Goal: Task Accomplishment & Management: Manage account settings

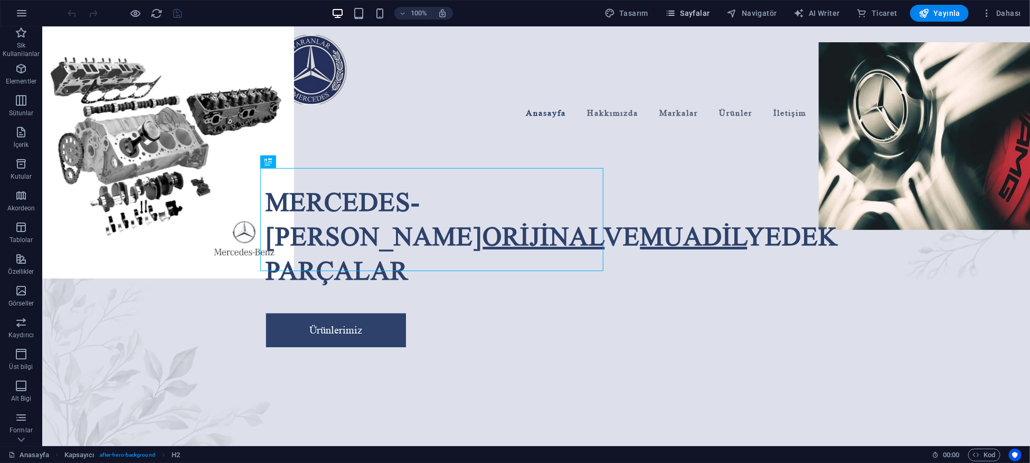
click at [688, 18] on span "Sayfalar" at bounding box center [687, 13] width 45 height 11
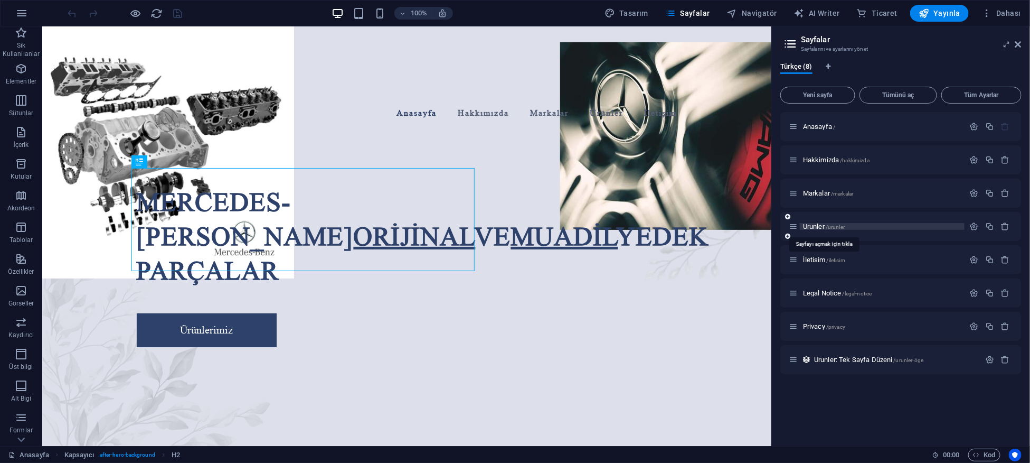
click at [811, 222] on span "Urunler /urunler" at bounding box center [824, 226] width 42 height 8
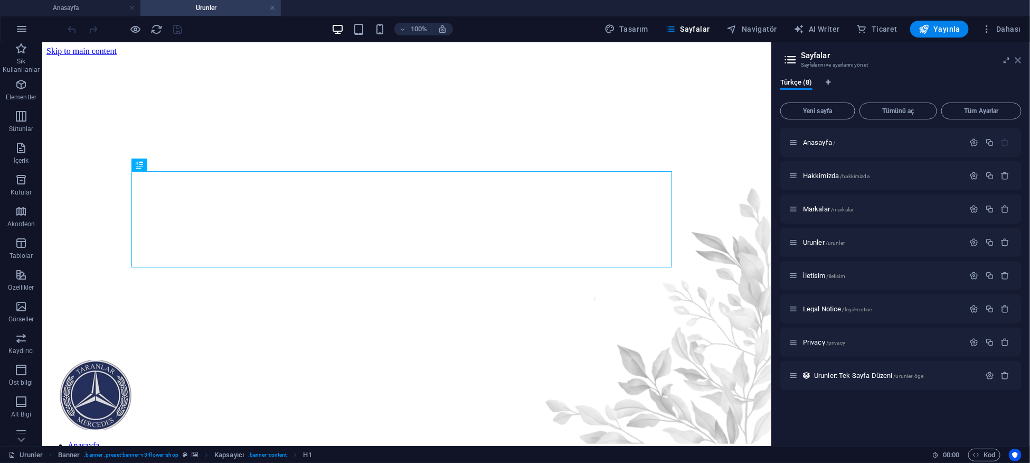
click at [1018, 56] on icon at bounding box center [1018, 60] width 6 height 8
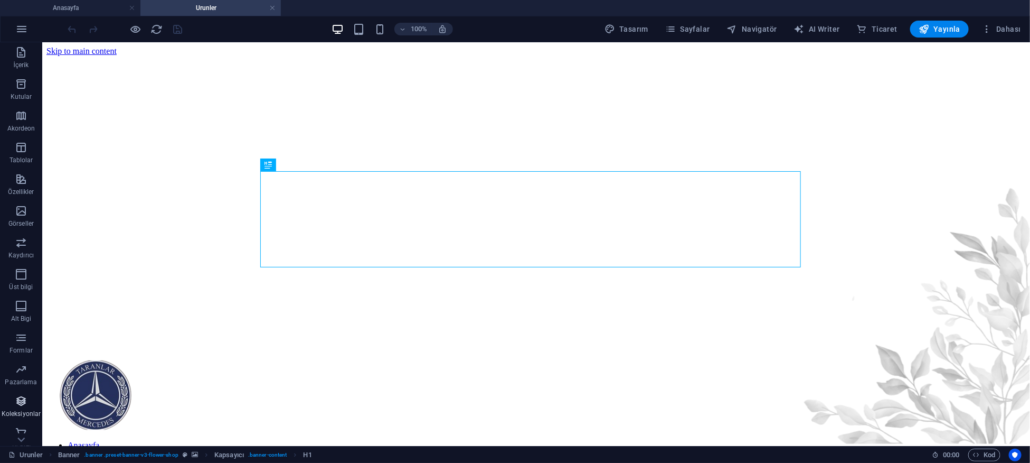
scroll to position [103, 0]
click at [24, 421] on icon "button" at bounding box center [21, 425] width 13 height 13
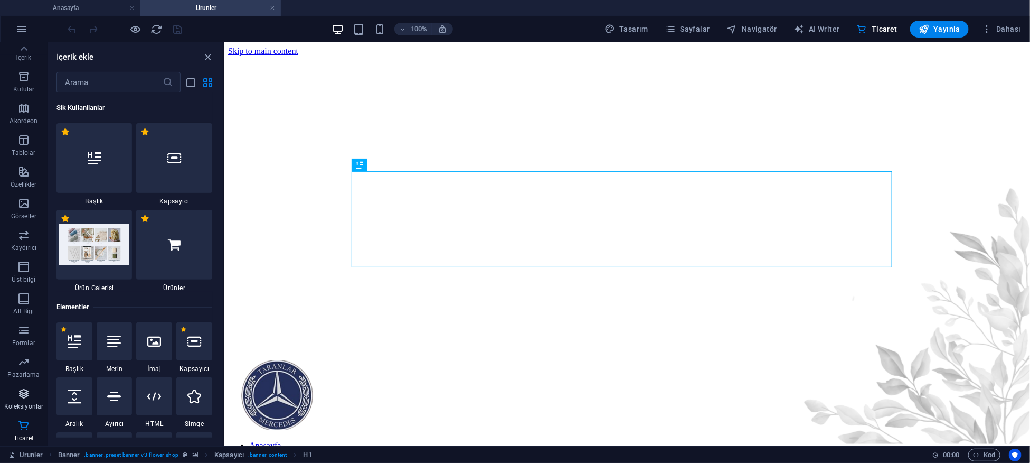
click at [19, 400] on span "Koleksiyonlar" at bounding box center [24, 399] width 48 height 25
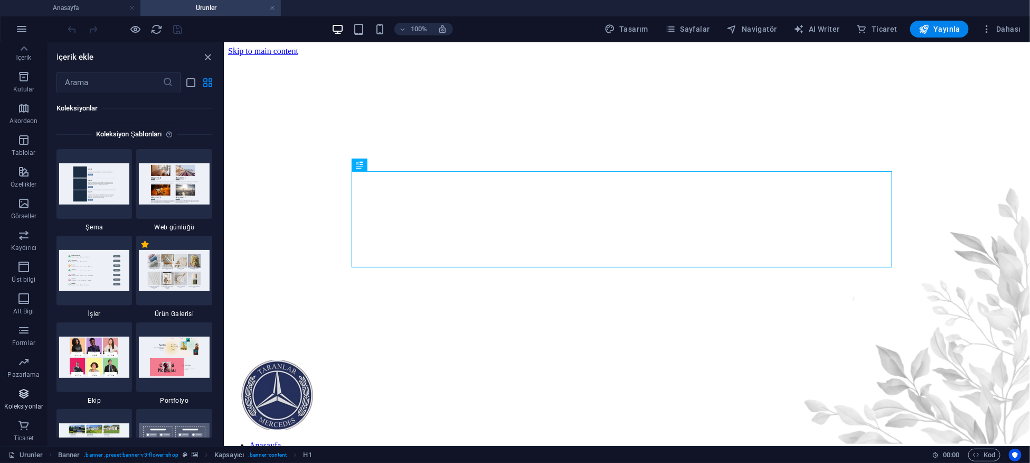
scroll to position [9752, 0]
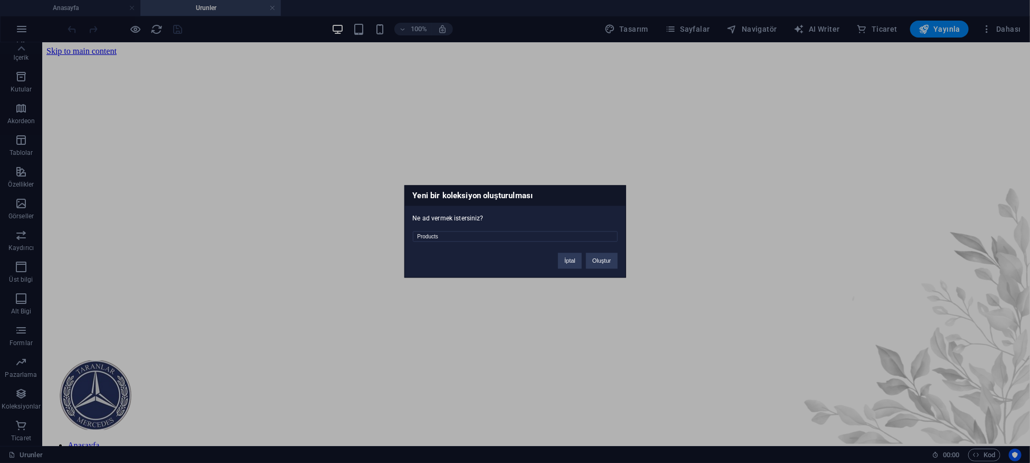
drag, startPoint x: 447, startPoint y: 239, endPoint x: 394, endPoint y: 240, distance: 52.3
click at [394, 240] on div "Yeni bir koleksiyon oluşturulması Ne ad vermek istersiniz? Products İptal Oluşt…" at bounding box center [515, 231] width 1030 height 463
type input "urunler"
click at [610, 258] on button "Oluştur" at bounding box center [601, 261] width 31 height 16
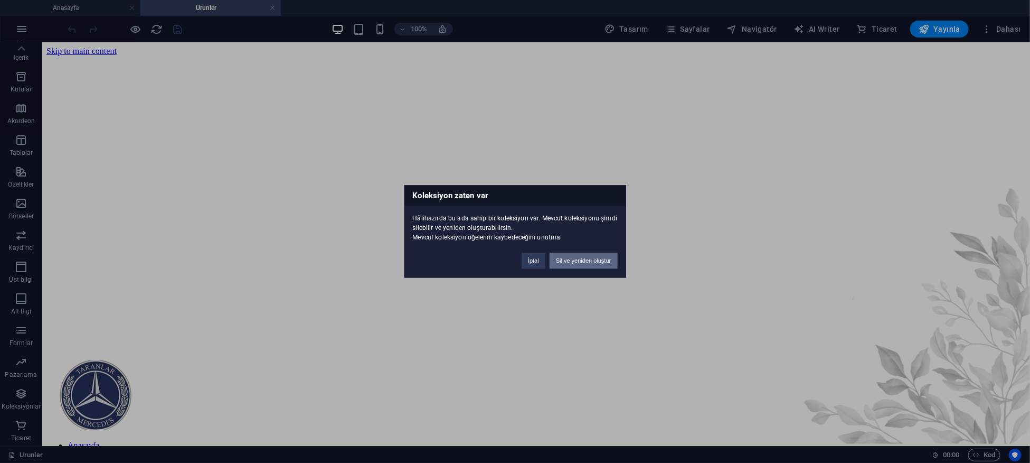
click at [598, 258] on button "Sil ve yeniden oluştur" at bounding box center [584, 261] width 68 height 16
click at [569, 258] on button "Sil ve yeniden oluştur" at bounding box center [584, 261] width 68 height 16
click at [565, 259] on button "Sil ve yeniden oluştur" at bounding box center [584, 261] width 68 height 16
click at [535, 259] on button "İptal" at bounding box center [534, 261] width 24 height 16
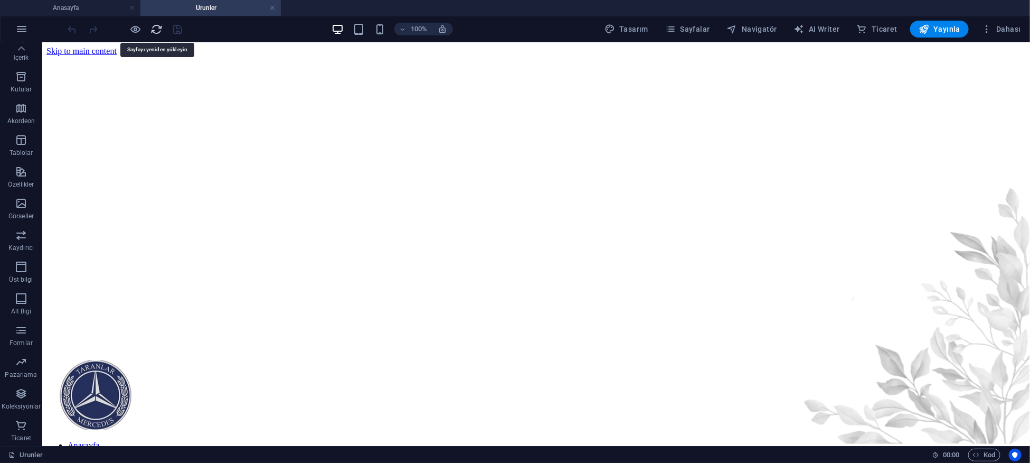
click at [159, 32] on icon "reload" at bounding box center [157, 29] width 12 height 12
click at [14, 395] on span "Koleksiyonlar" at bounding box center [21, 399] width 42 height 25
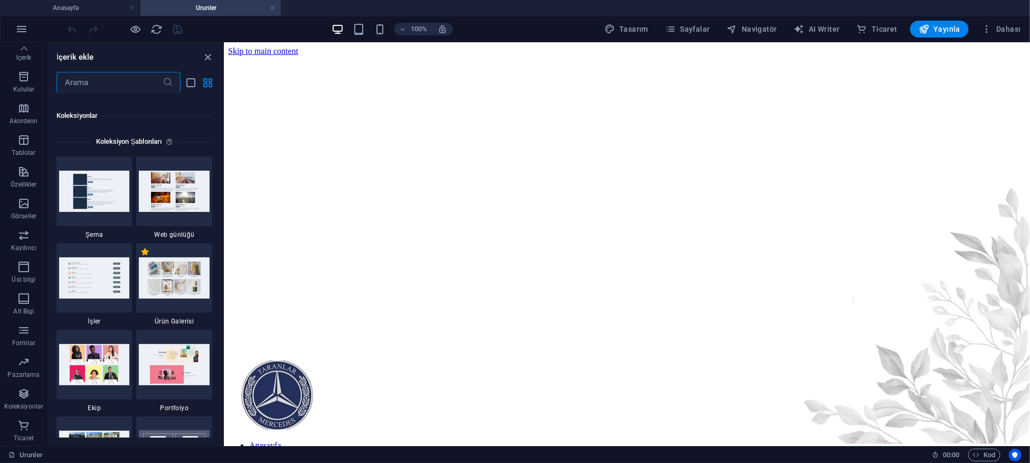
scroll to position [9752, 0]
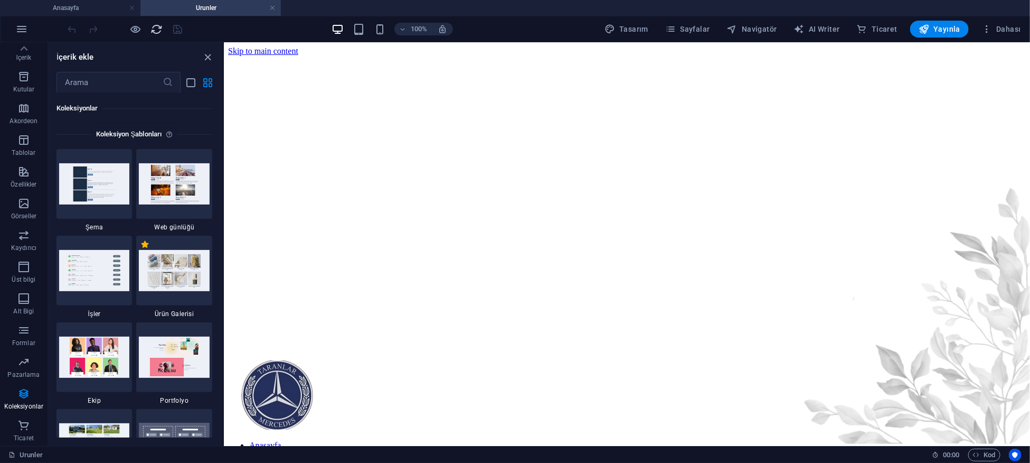
click at [151, 25] on icon "reload" at bounding box center [157, 29] width 12 height 12
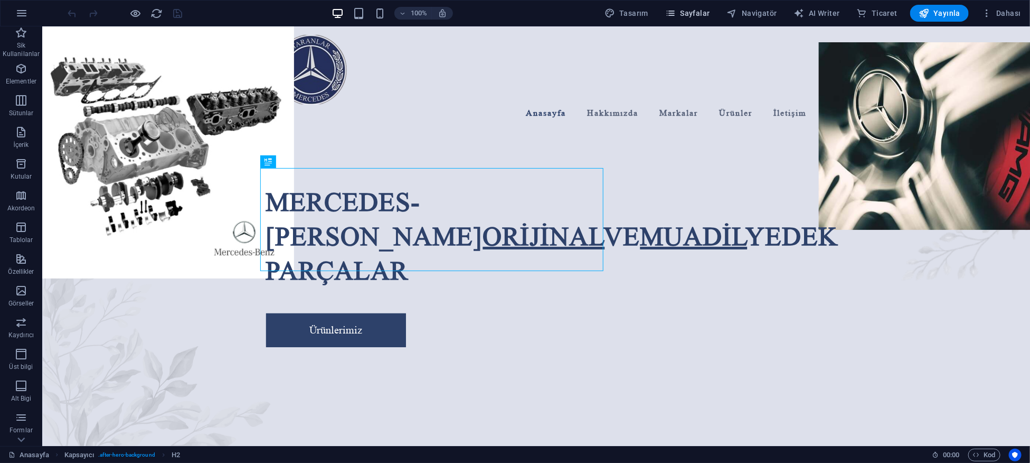
click at [710, 15] on span "Sayfalar" at bounding box center [687, 13] width 45 height 11
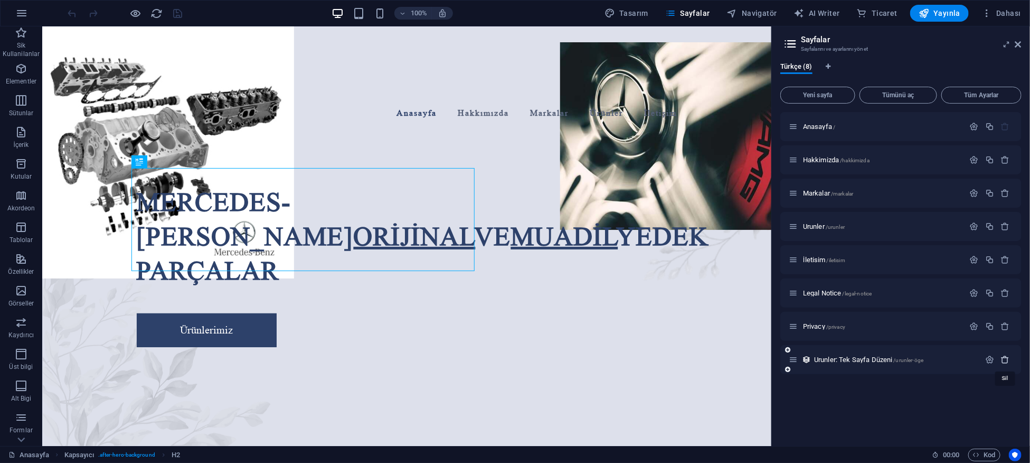
click at [1002, 356] on icon "button" at bounding box center [1005, 359] width 9 height 9
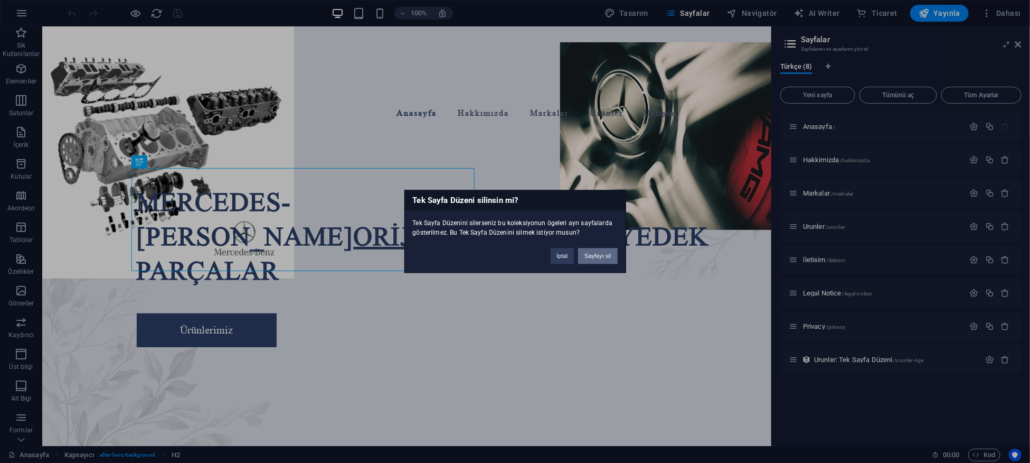
click at [589, 249] on button "Sayfayı sil" at bounding box center [597, 256] width 39 height 16
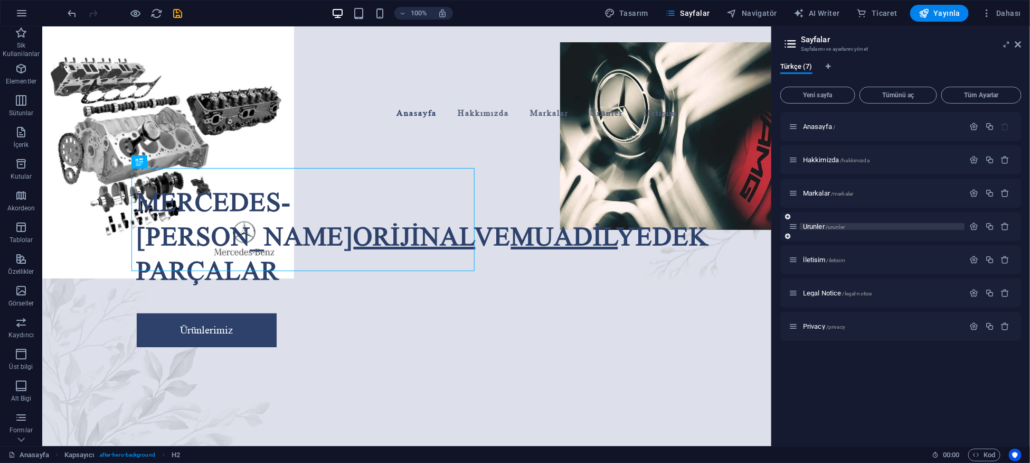
click at [814, 229] on span "Urunler /urunler" at bounding box center [824, 226] width 42 height 8
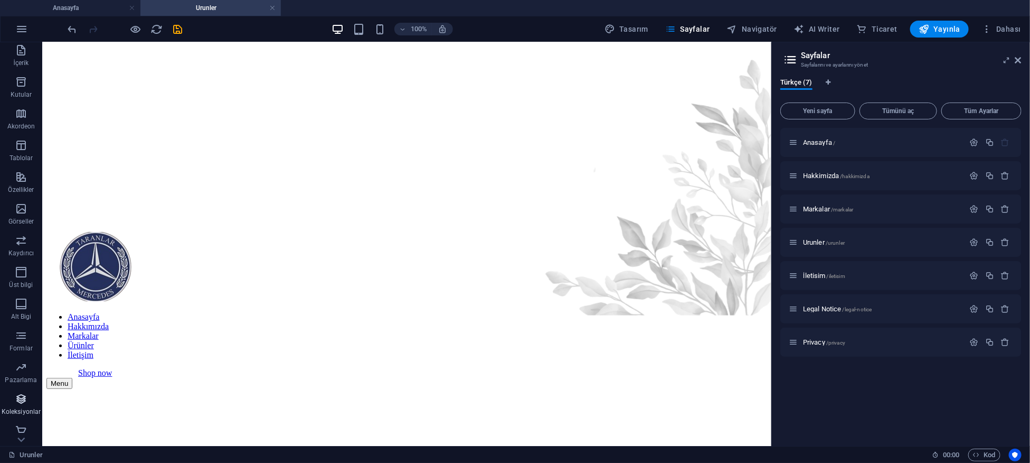
scroll to position [103, 0]
click at [16, 397] on icon "button" at bounding box center [21, 393] width 13 height 13
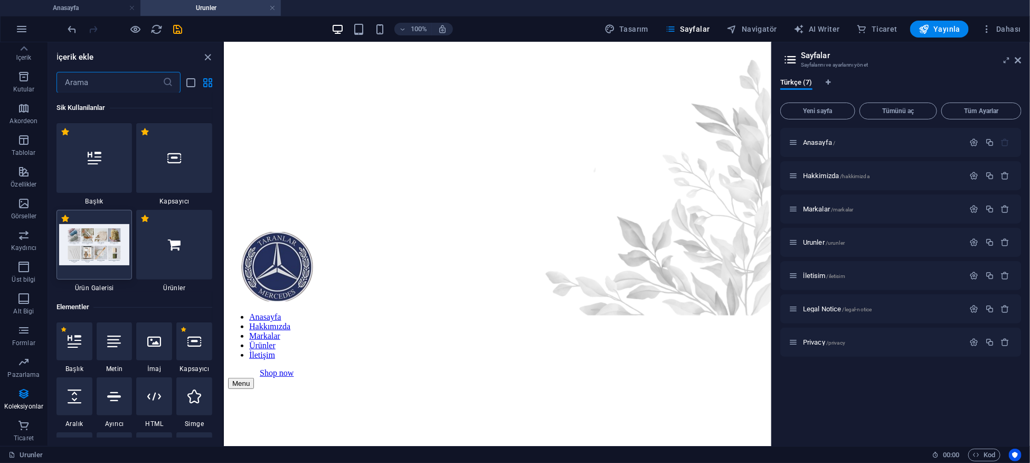
scroll to position [1, 0]
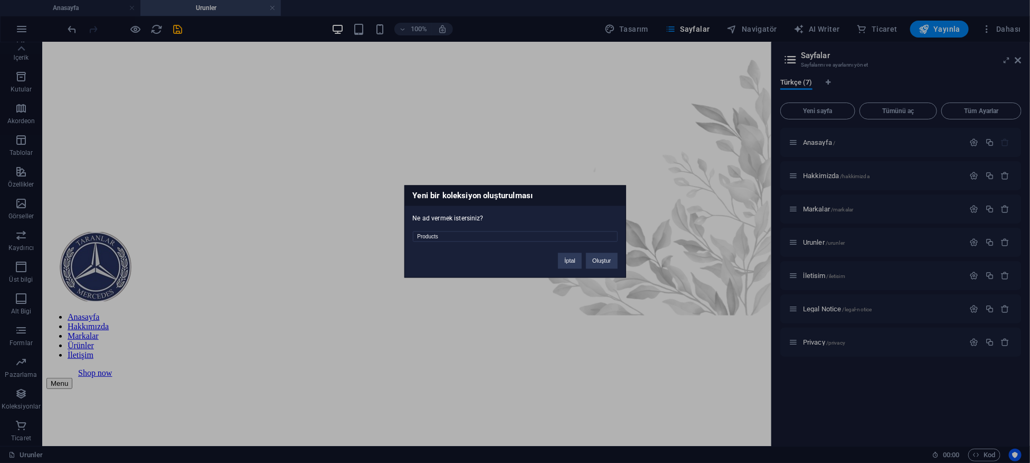
drag, startPoint x: 425, startPoint y: 240, endPoint x: 372, endPoint y: 233, distance: 52.7
click at [375, 233] on div "Yeni bir koleksiyon oluşturulması Ne ad vermek istersiniz? Products İptal Oluşt…" at bounding box center [515, 231] width 1030 height 463
type input "urunlerr"
click at [596, 259] on button "Oluştur" at bounding box center [601, 261] width 31 height 16
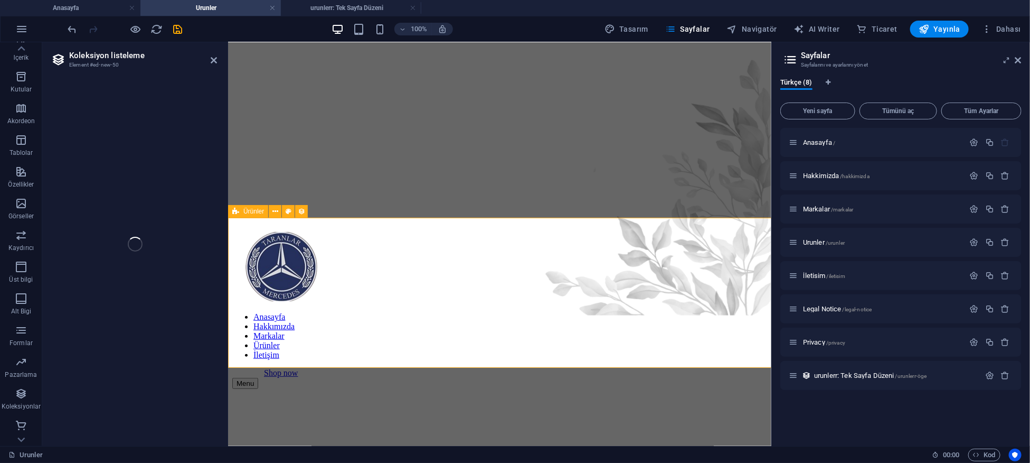
select select "68df8776be8d866bd003b0f6"
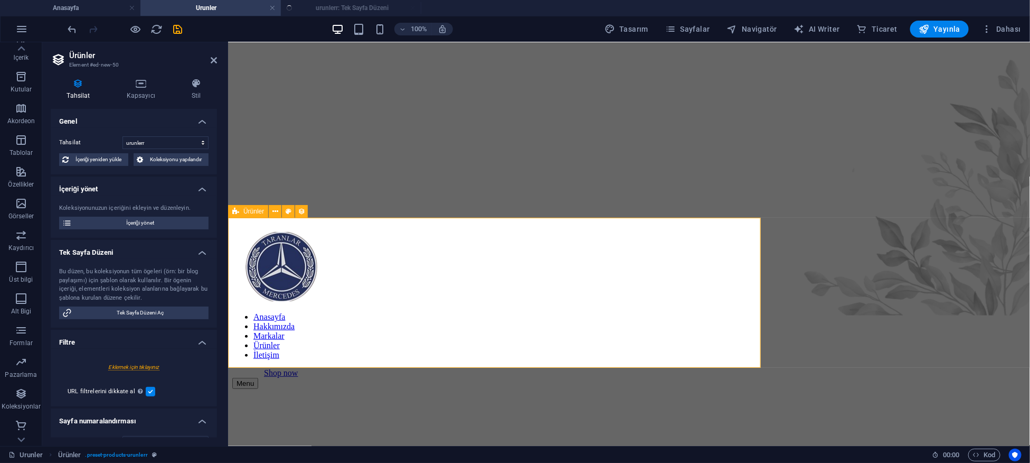
select select "createdAt_DESC"
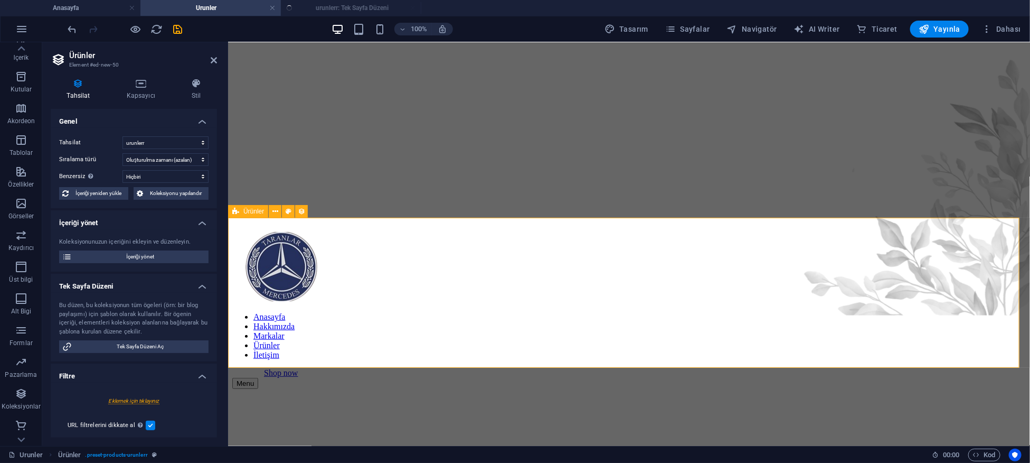
scroll to position [0, 0]
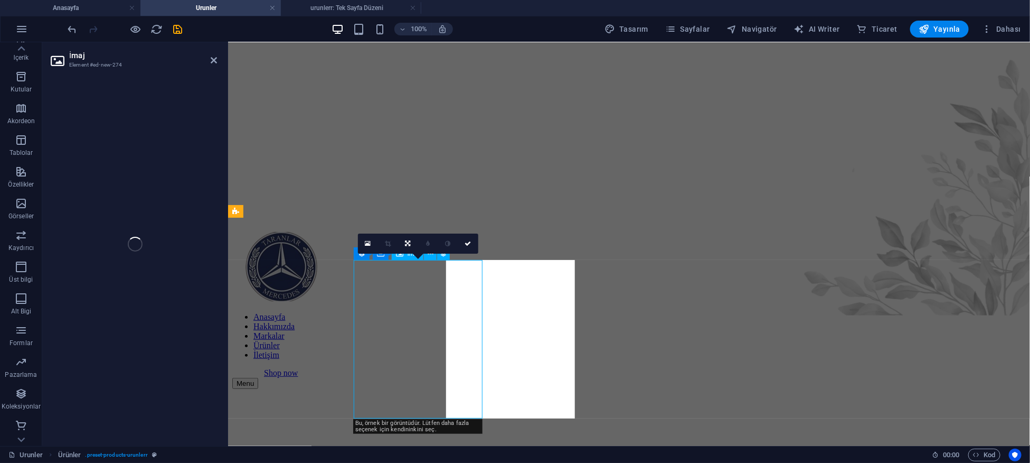
select select "px"
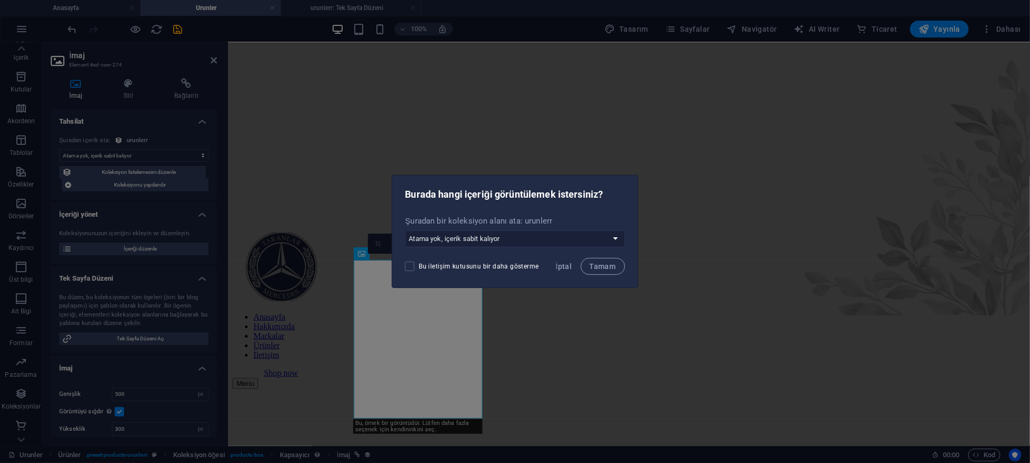
select select "image"
click at [563, 266] on span "İptal" at bounding box center [564, 266] width 16 height 8
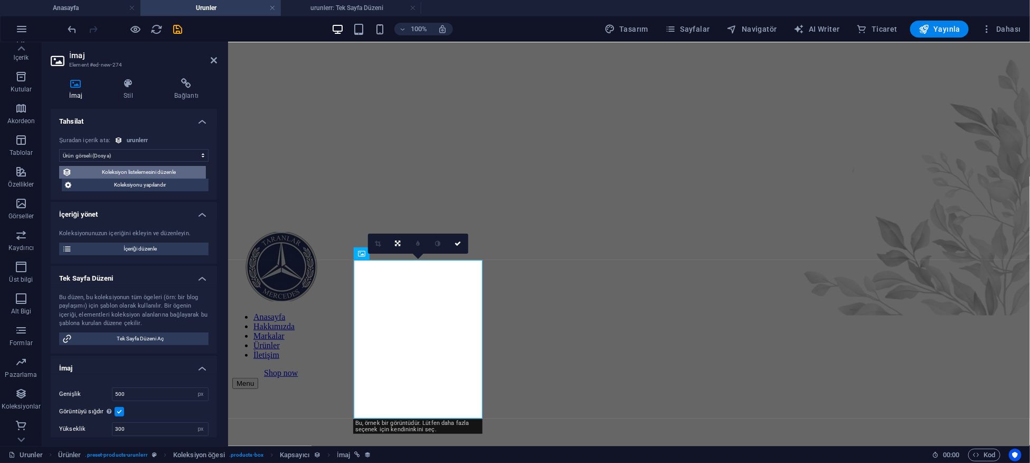
click at [166, 174] on span "Koleksiyon listelemesini düzenle" at bounding box center [139, 172] width 128 height 13
select select "68df8776be8d866bd003b0f6"
select select "createdAt_DESC"
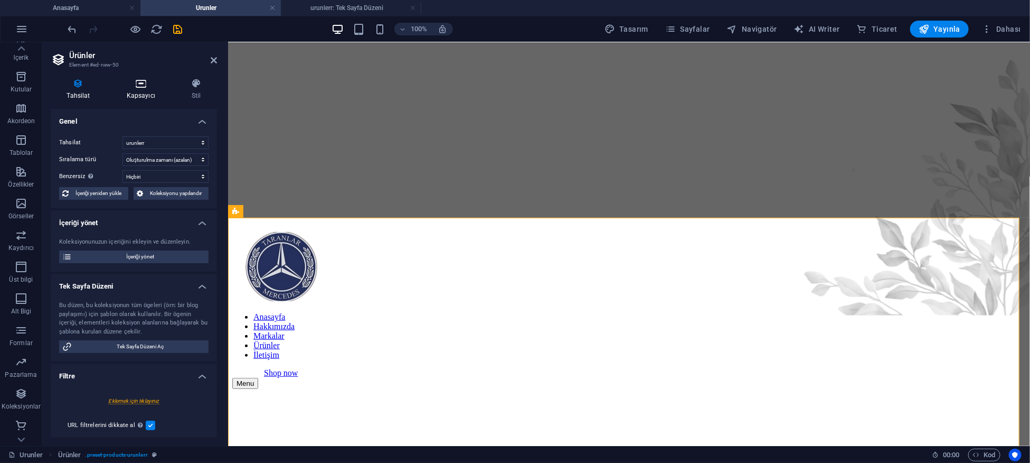
click at [149, 78] on icon at bounding box center [140, 83] width 61 height 11
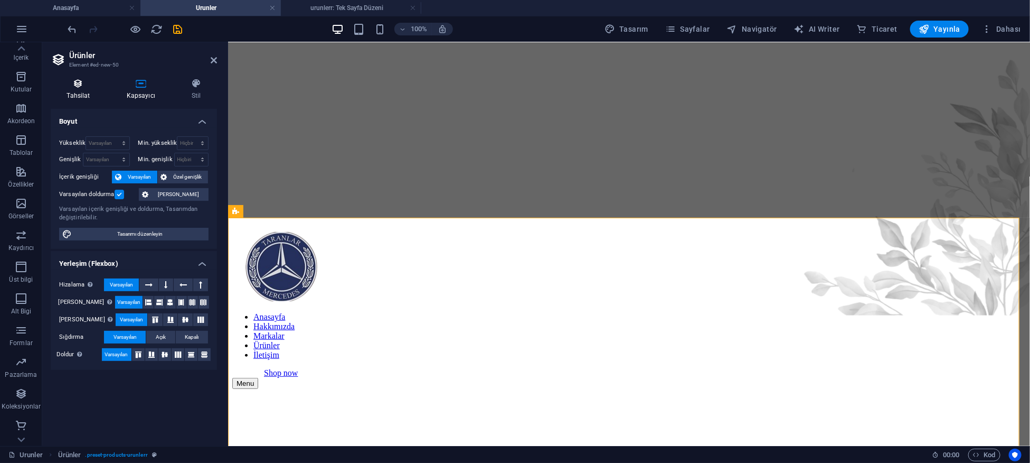
click at [100, 84] on icon at bounding box center [78, 83] width 55 height 11
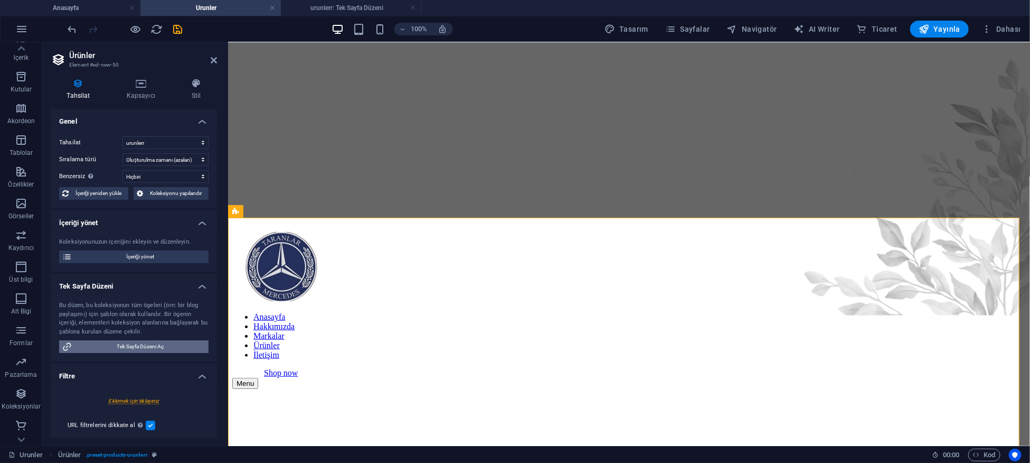
drag, startPoint x: 159, startPoint y: 343, endPoint x: 117, endPoint y: 302, distance: 59.0
click at [159, 343] on span "Tek Sayfa Düzeni Aç" at bounding box center [140, 346] width 130 height 13
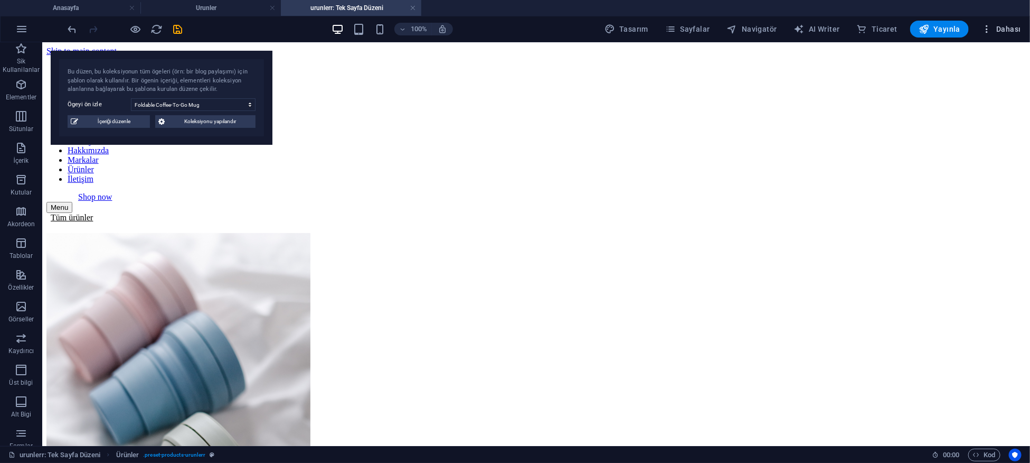
click at [995, 31] on span "Dahası" at bounding box center [1002, 29] width 40 height 11
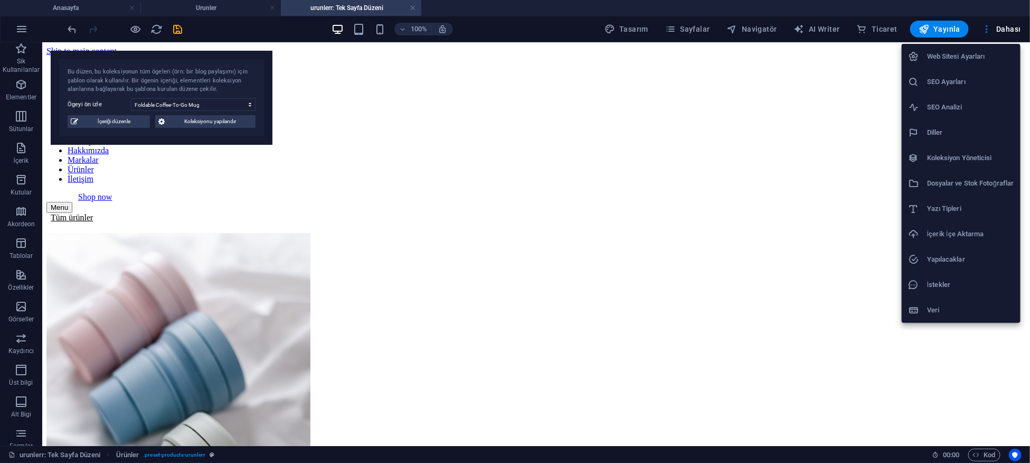
click at [971, 152] on h6 "Koleksiyon Yöneticisi" at bounding box center [970, 158] width 87 height 13
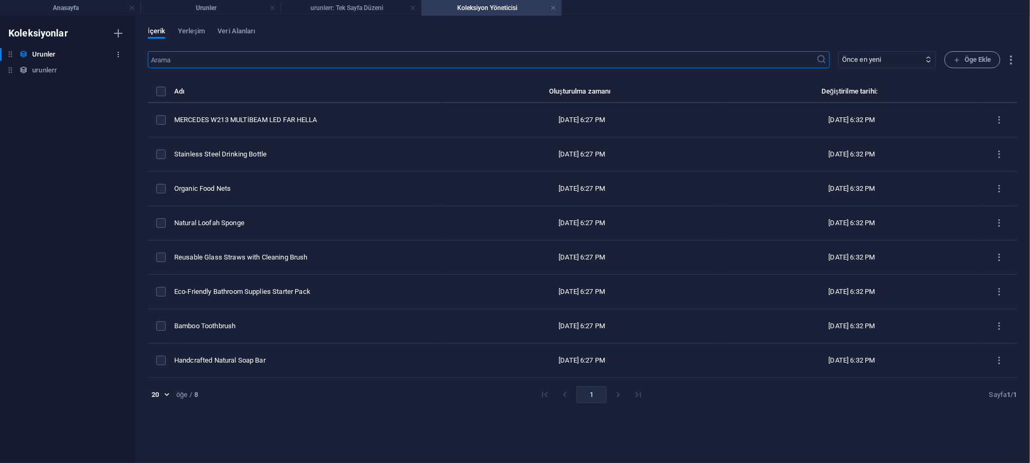
click at [117, 53] on icon "button" at bounding box center [118, 54] width 7 height 7
click at [115, 128] on h6 "Sil" at bounding box center [128, 126] width 48 height 13
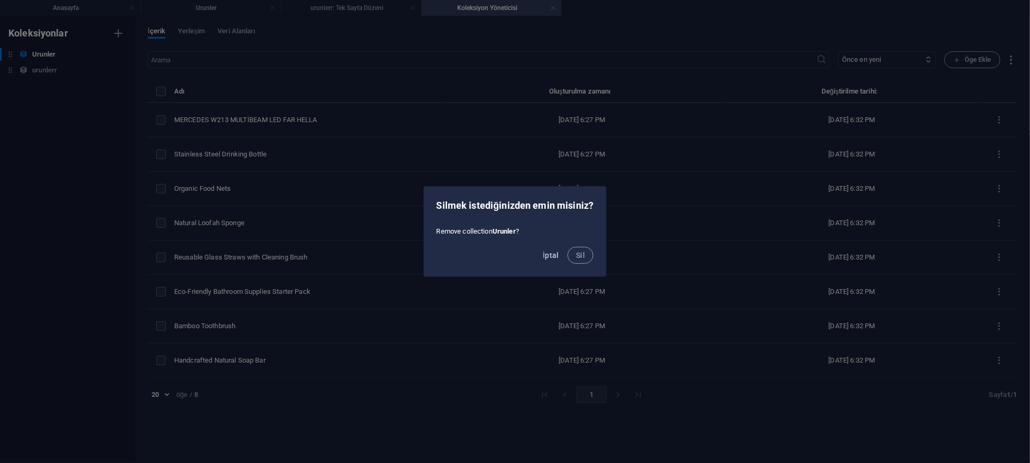
click at [551, 257] on span "İptal" at bounding box center [551, 255] width 16 height 8
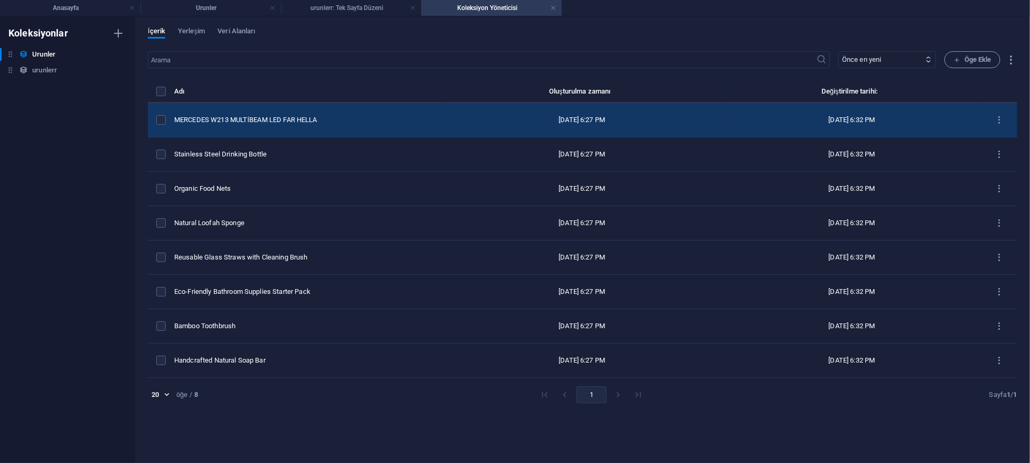
click at [336, 117] on div "MERCEDES W213 MULTİBEAM LED FAR HELLA" at bounding box center [303, 120] width 259 height 10
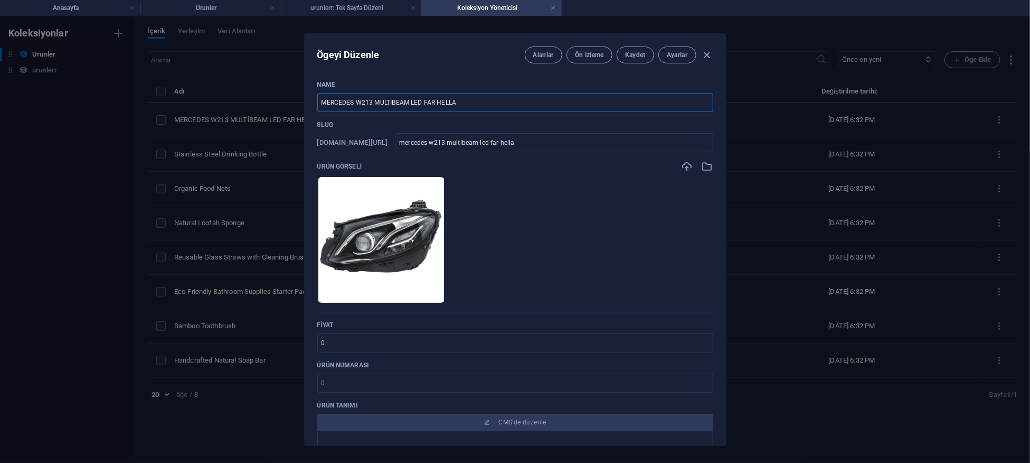
drag, startPoint x: 447, startPoint y: 106, endPoint x: 294, endPoint y: 99, distance: 153.3
click at [294, 99] on div "Ögeyi Düzenle Alanlar Ön izleme Kaydet Ayarlar Name MERCEDES W213 MULTİBEAM LED…" at bounding box center [515, 239] width 1030 height 446
click at [152, 195] on div "Ögeyi Düzenle Alanlar Ön izleme Kaydet Ayarlar Name MERCEDES W213 MULTİBEAM LED…" at bounding box center [515, 239] width 1030 height 446
type input "mercedes-w213-multibeam-led-far-hella"
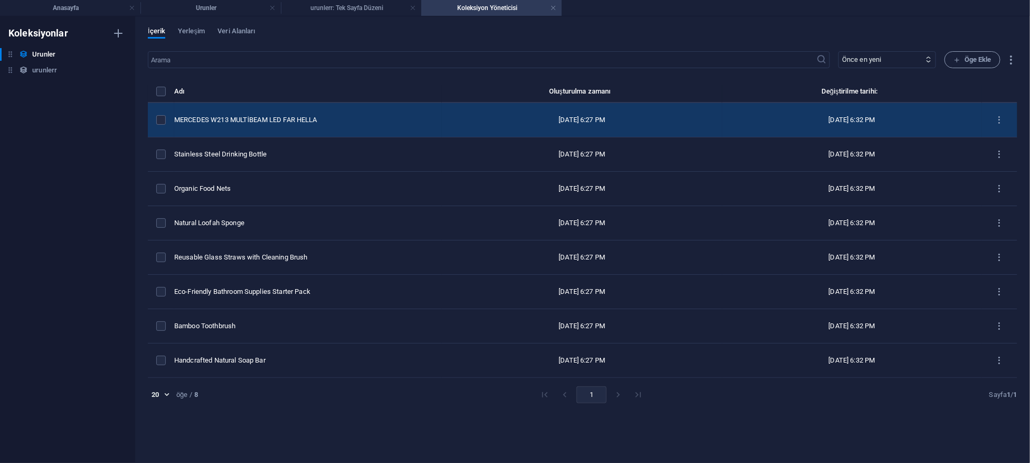
click at [228, 113] on td "MERCEDES W213 MULTİBEAM LED FAR HELLA" at bounding box center [308, 120] width 268 height 34
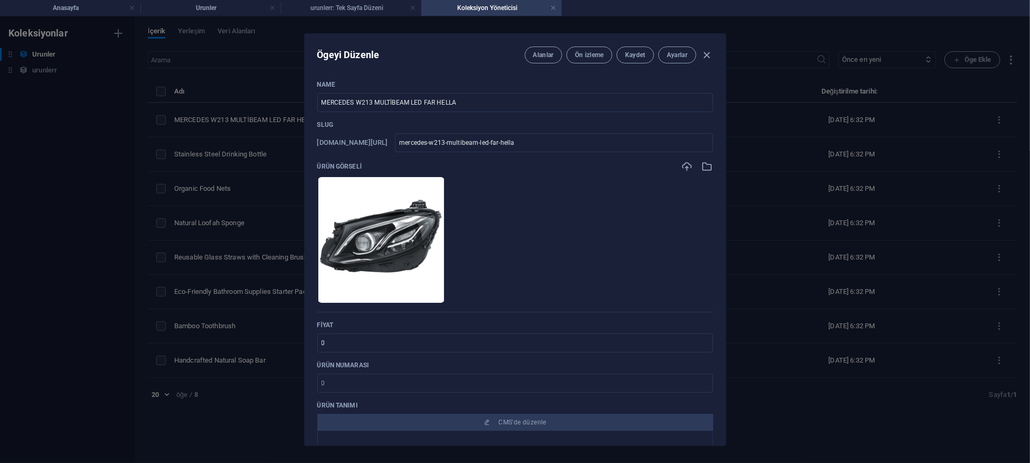
click at [182, 124] on div "Ögeyi Düzenle Alanlar Ön izleme Kaydet Ayarlar Name MERCEDES W213 MULTİBEAM LED…" at bounding box center [515, 239] width 1030 height 446
type input "mercedes-w213-multibeam-led-far-hella"
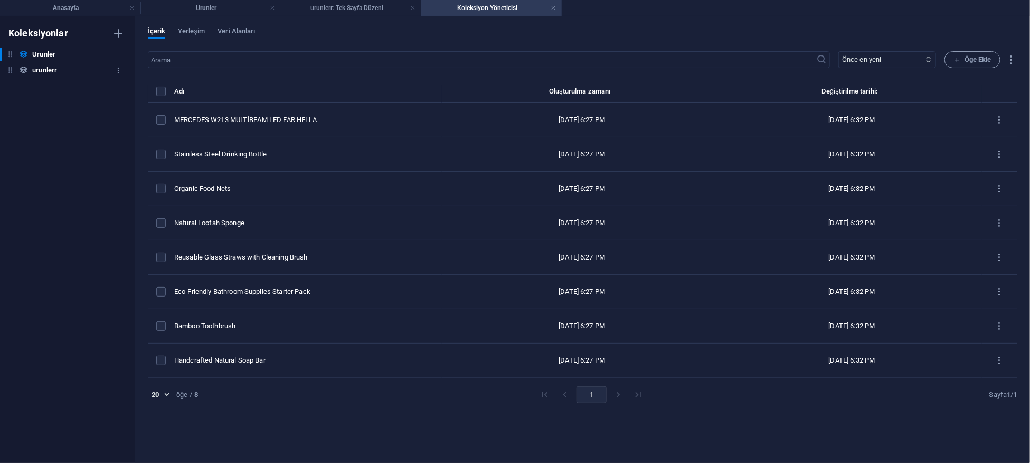
click at [64, 72] on div "urunlerr urunlerr" at bounding box center [62, 70] width 125 height 13
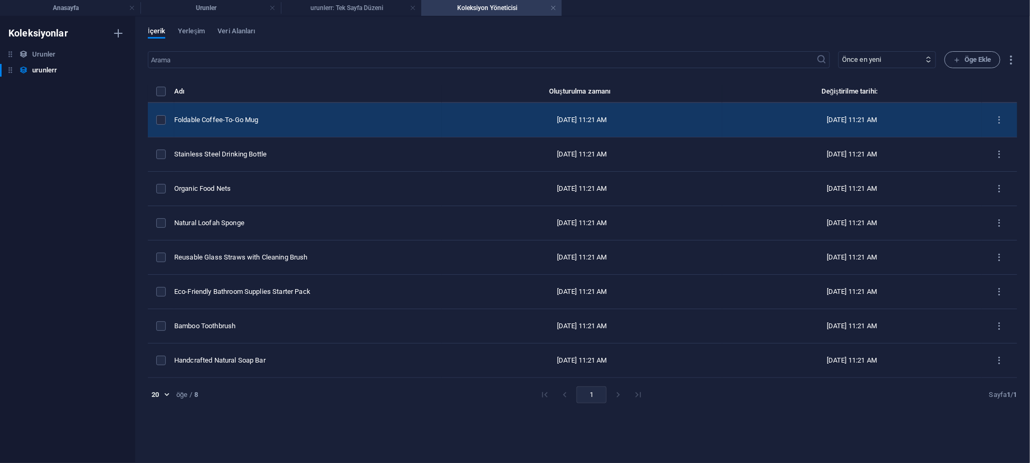
click at [215, 111] on td "Foldable Coffee-To-Go Mug" at bounding box center [308, 120] width 268 height 34
select select "Out of stock"
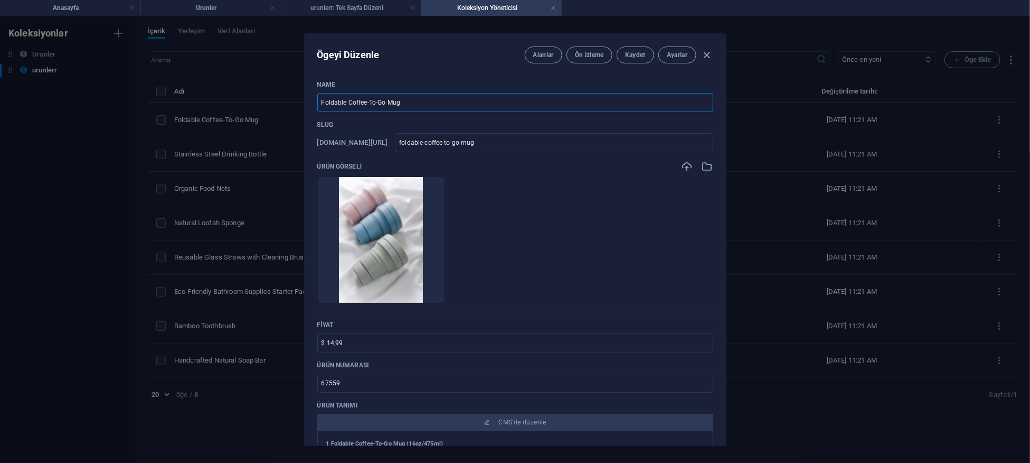
drag, startPoint x: 441, startPoint y: 109, endPoint x: 210, endPoint y: 115, distance: 231.3
click at [214, 115] on div "Ögeyi Düzenle Alanlar Ön izleme Kaydet Ayarlar Name Foldable Coffee-To-Go Mug ​…" at bounding box center [515, 239] width 1030 height 446
paste input "MERCEDES W213 MULTİBEAM LED FAR HELLA"
type input "MERCEDES W213 MULTİBEAM LED FAR HELLA"
type input "mercedes-w213-multibeam-led-far-hella"
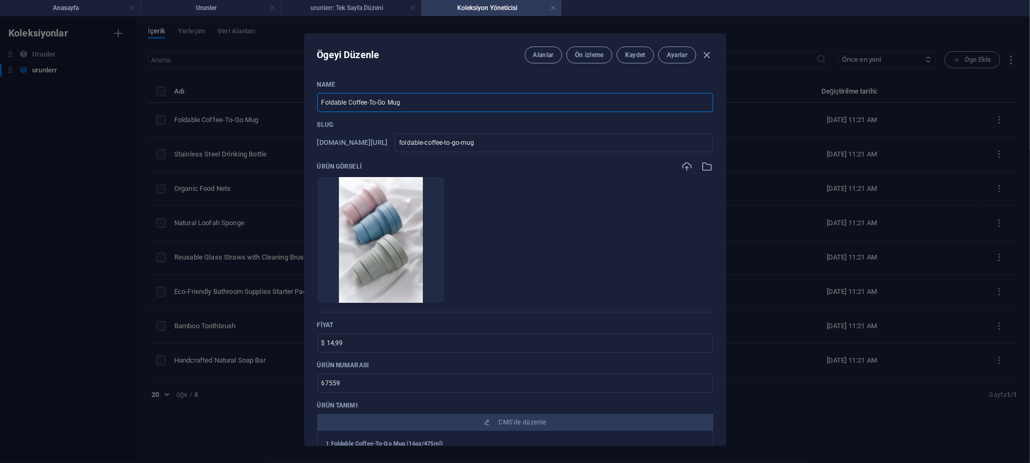
type input "mercedes-w213-multibeam-led-far-hella"
type input "MERCEDES W213 MULTİBEAM LED FAR HELLA"
drag, startPoint x: 407, startPoint y: 340, endPoint x: 274, endPoint y: 341, distance: 133.6
click at [277, 341] on div "Ögeyi Düzenle Alanlar Ön izleme Kaydet Ayarlar Name MERCEDES W213 MULTİBEAM LED…" at bounding box center [515, 239] width 1030 height 446
type input "0"
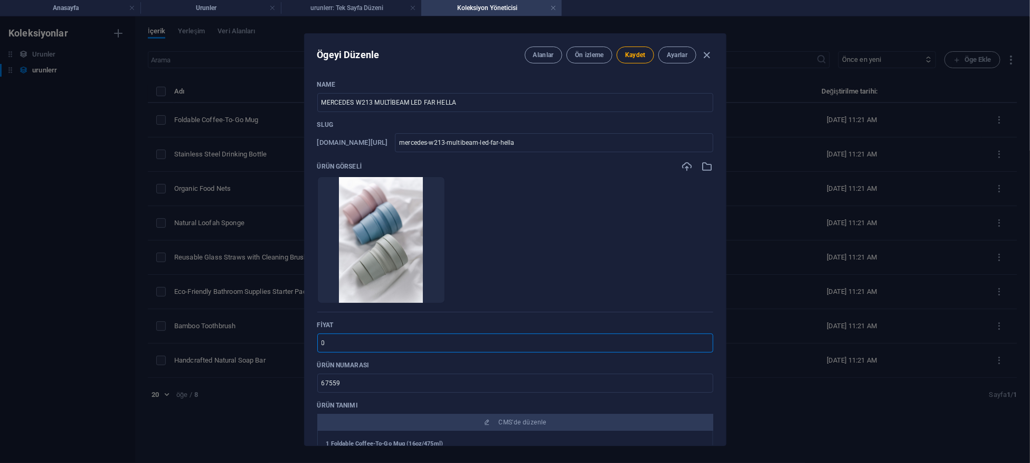
type input "$ 14,99"
type input "Foldable Coffee-To-Go Mug"
type input "foldable-coffee-to-go-mug"
type input "Foldable Coffee-To-Go Mug"
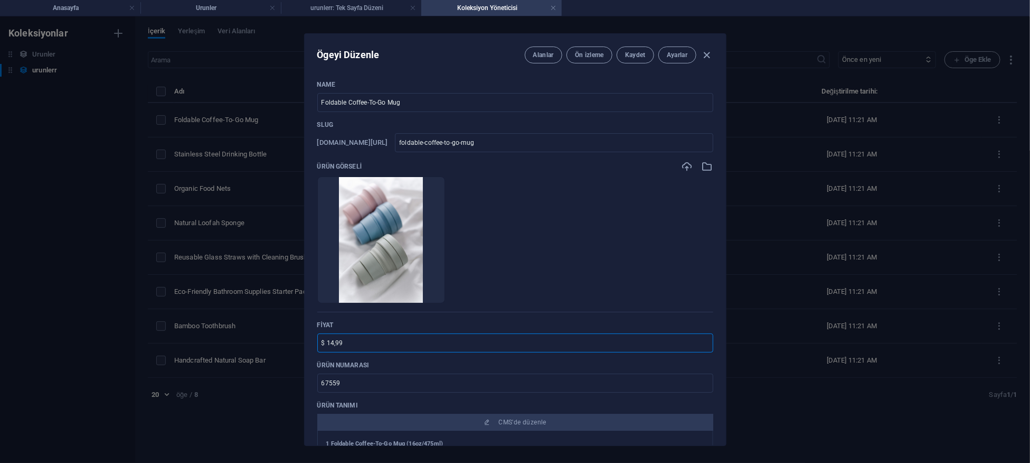
drag, startPoint x: 343, startPoint y: 339, endPoint x: 327, endPoint y: 340, distance: 15.8
click at [327, 340] on input "$ 14,99" at bounding box center [515, 342] width 396 height 19
type input "$"
drag, startPoint x: 366, startPoint y: 378, endPoint x: 257, endPoint y: 387, distance: 109.2
click at [257, 387] on div "Ögeyi Düzenle Alanlar Ön izleme Kaydet Ayarlar Name Foldable Coffee-To-Go Mug ​…" at bounding box center [515, 239] width 1030 height 446
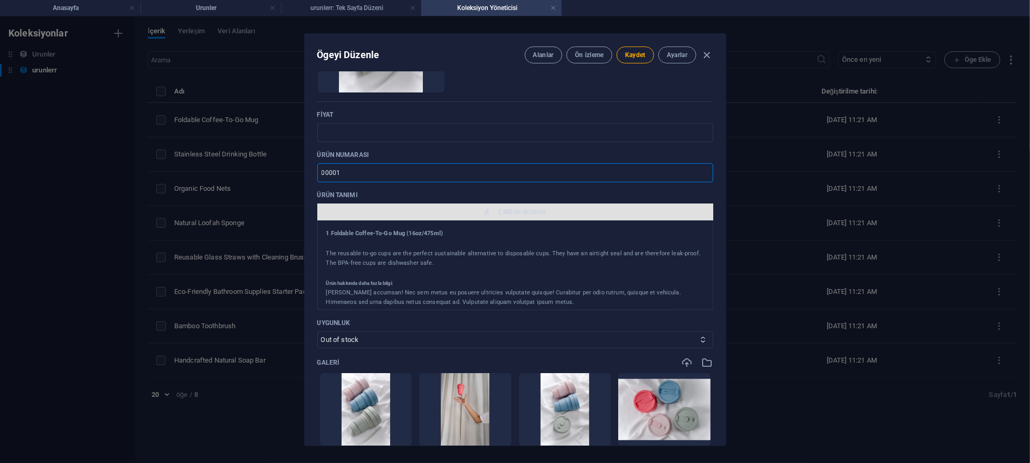
scroll to position [1, 0]
click at [492, 215] on span "CMS'de düzenle" at bounding box center [516, 212] width 388 height 8
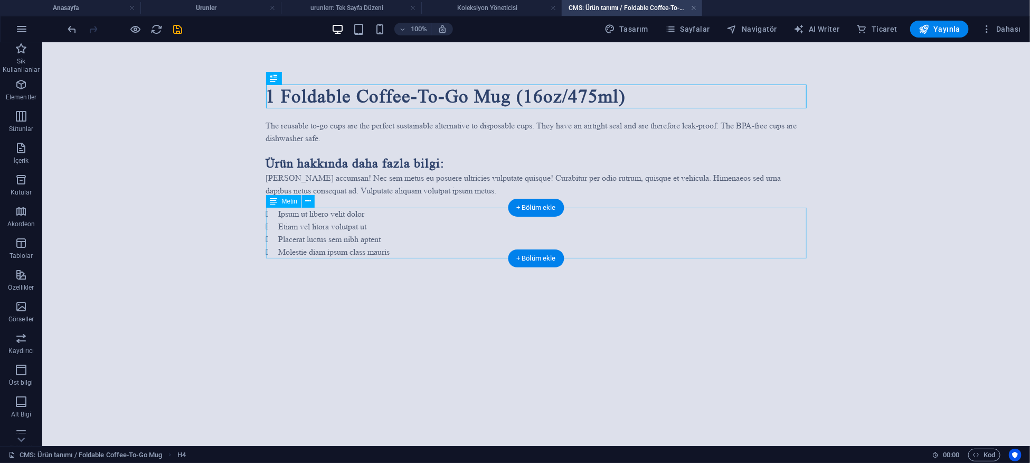
scroll to position [0, 0]
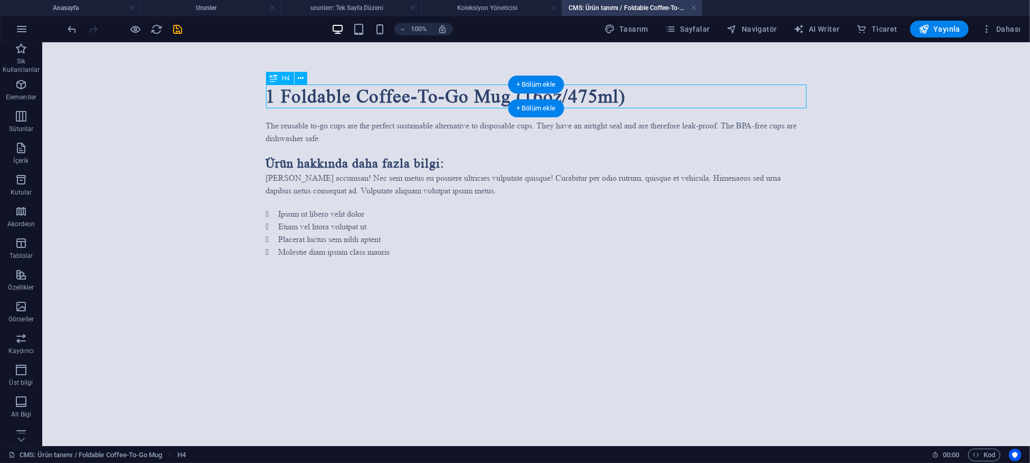
click at [426, 91] on div "1 Foldable Coffee-To-Go Mug (16oz/475ml)" at bounding box center [536, 96] width 541 height 24
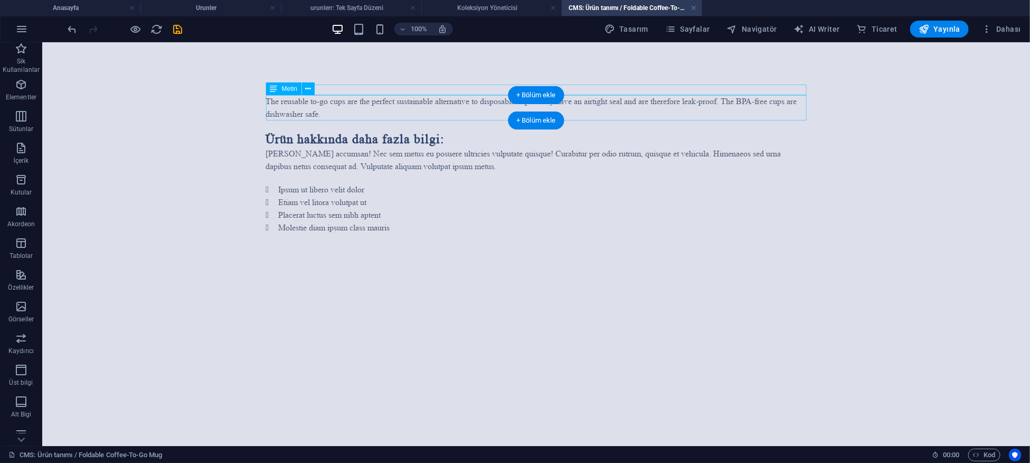
click at [486, 100] on div "The reusable to-go cups are the perfect sustainable alternative to disposable c…" at bounding box center [536, 107] width 541 height 25
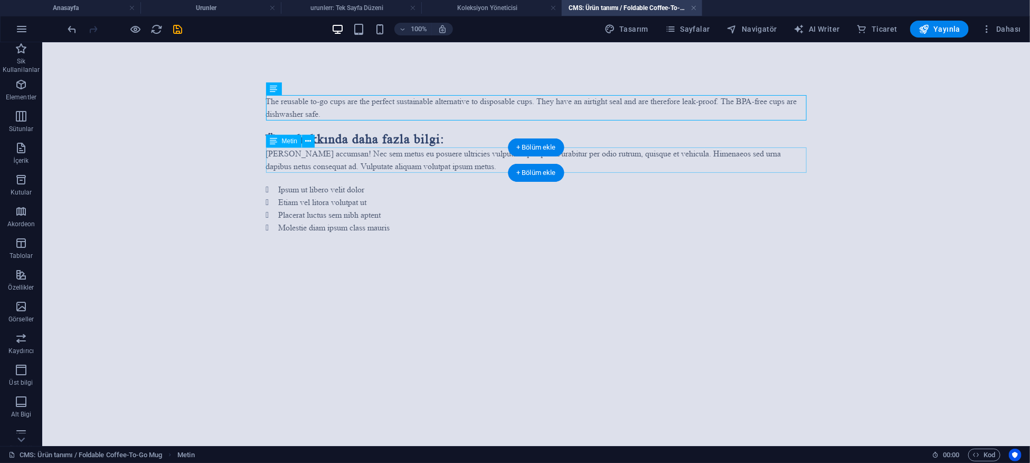
click at [488, 148] on div "[PERSON_NAME] accumsan! Nec sem metus eu posuere ultricies vulputate quisque! C…" at bounding box center [536, 159] width 541 height 25
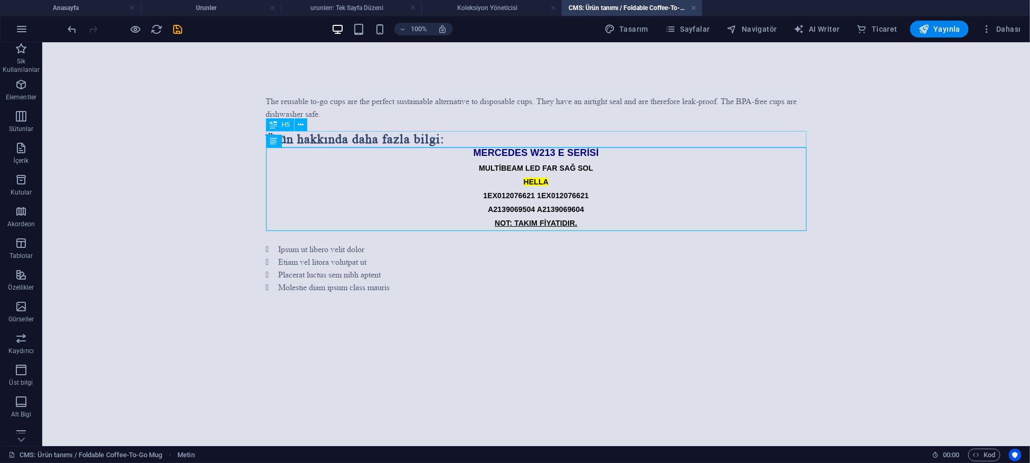
click at [647, 131] on div "Ürün hakkında daha fazla bilgi:" at bounding box center [536, 138] width 541 height 16
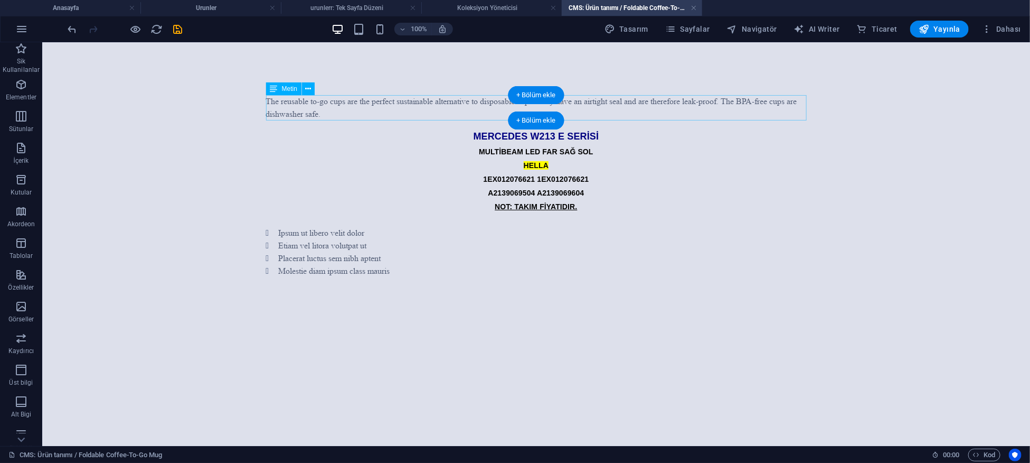
click at [619, 119] on div "The reusable to-go cups are the perfect sustainable alternative to disposable c…" at bounding box center [536, 107] width 541 height 25
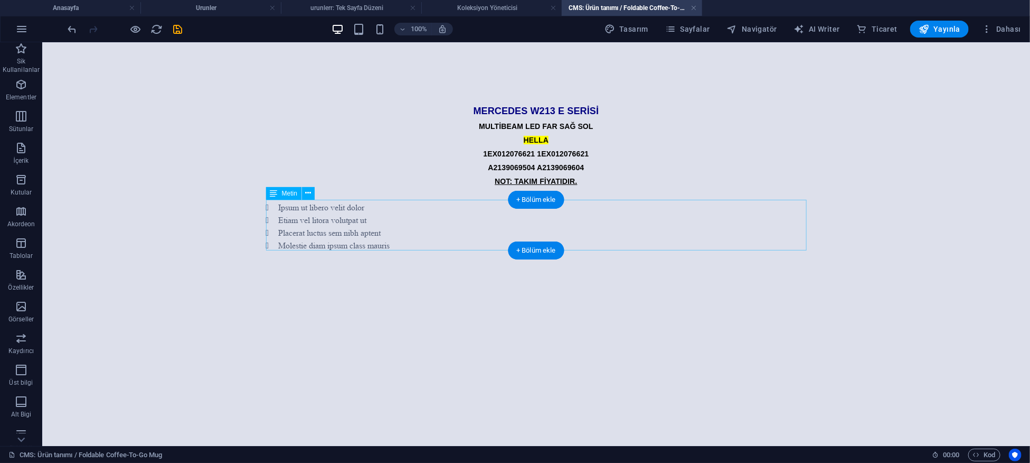
click at [484, 218] on div "Ipsum ut libero velit dolor Etiam vel litora volutpat ut Placerat luctus sem ni…" at bounding box center [536, 226] width 541 height 51
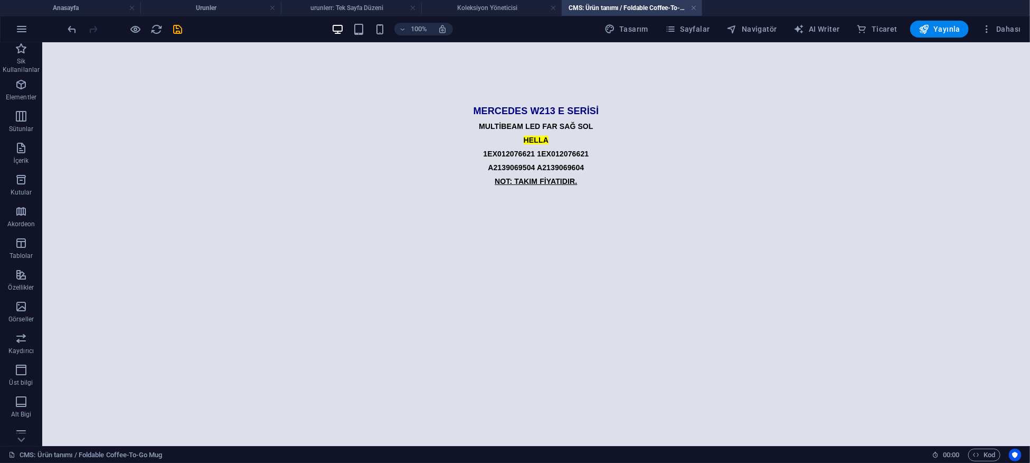
click at [182, 37] on div at bounding box center [125, 29] width 118 height 17
click at [182, 36] on div at bounding box center [125, 29] width 118 height 17
click at [181, 31] on icon "save" at bounding box center [178, 29] width 12 height 12
type input "1"
click at [515, 10] on h4 "Koleksiyon Yöneticisi" at bounding box center [491, 8] width 140 height 12
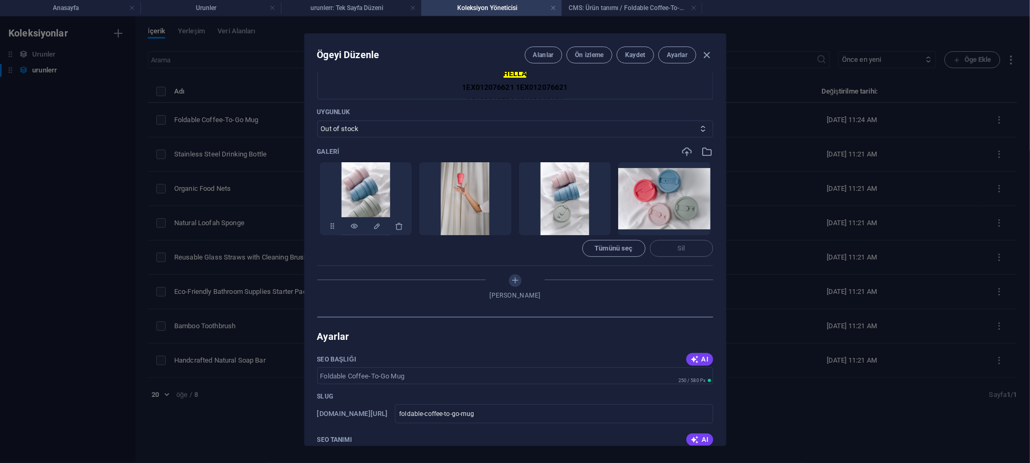
scroll to position [421, 0]
click at [395, 224] on icon "button" at bounding box center [399, 225] width 8 height 8
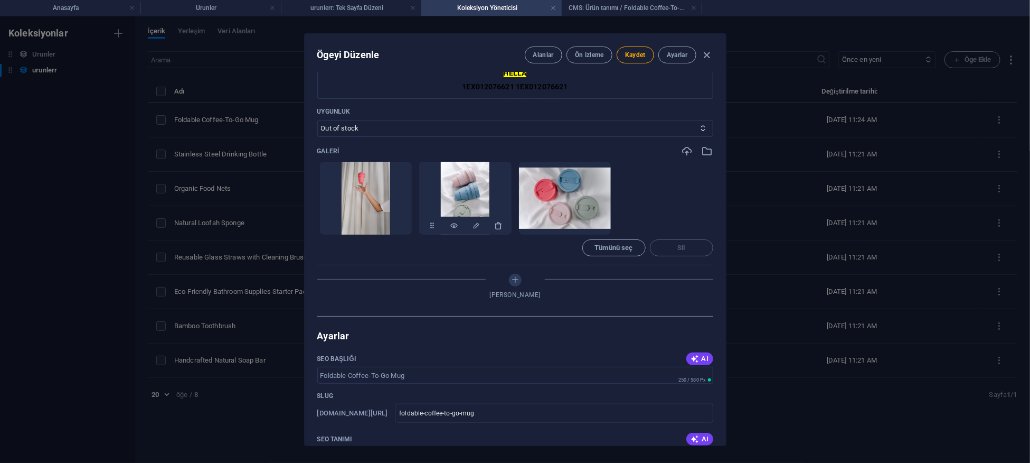
click at [397, 224] on icon "button" at bounding box center [399, 225] width 8 height 8
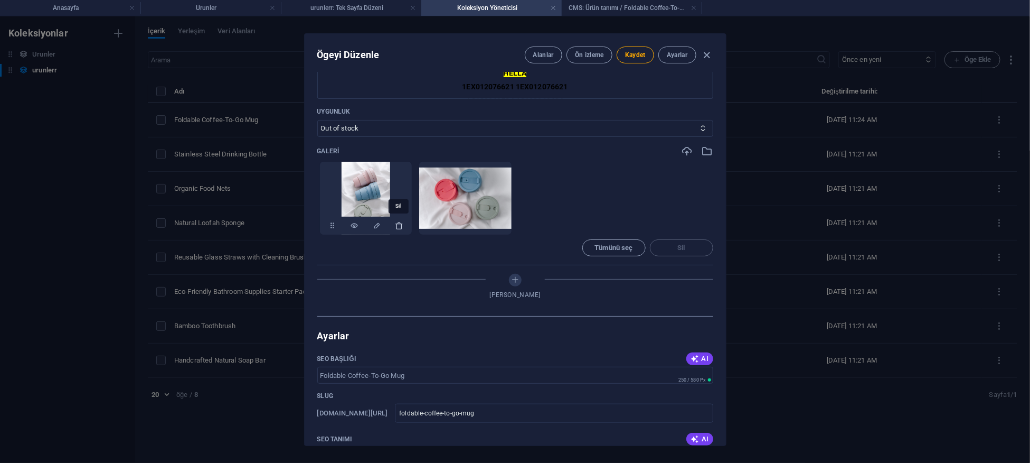
click at [397, 224] on icon "button" at bounding box center [399, 225] width 8 height 8
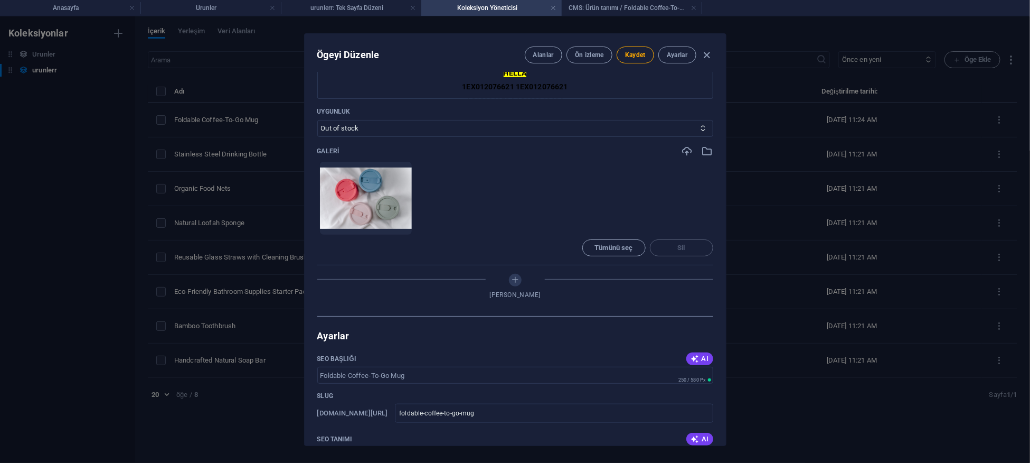
click at [397, 224] on icon "button" at bounding box center [399, 225] width 8 height 8
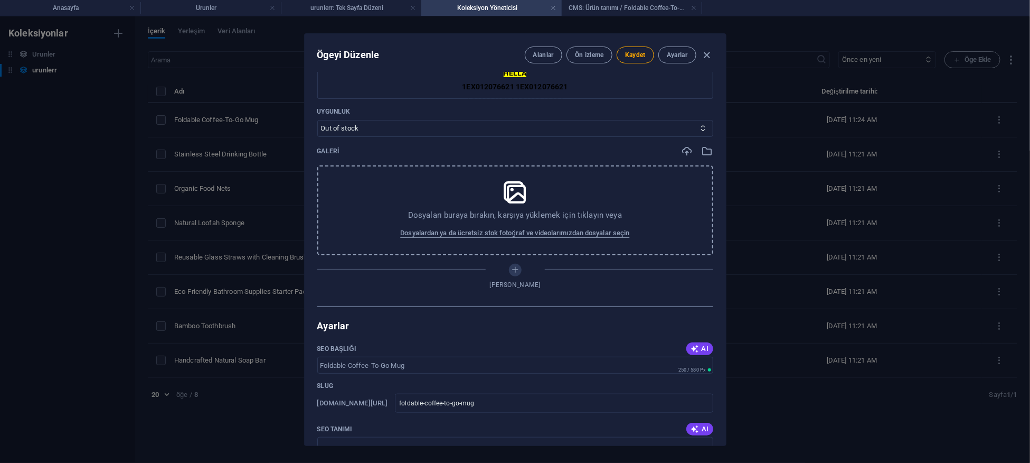
click at [395, 208] on div "Dosyaları buraya bırakın, karşıya yüklemek için tıklayın veya Dosyalardan ya da…" at bounding box center [515, 210] width 396 height 90
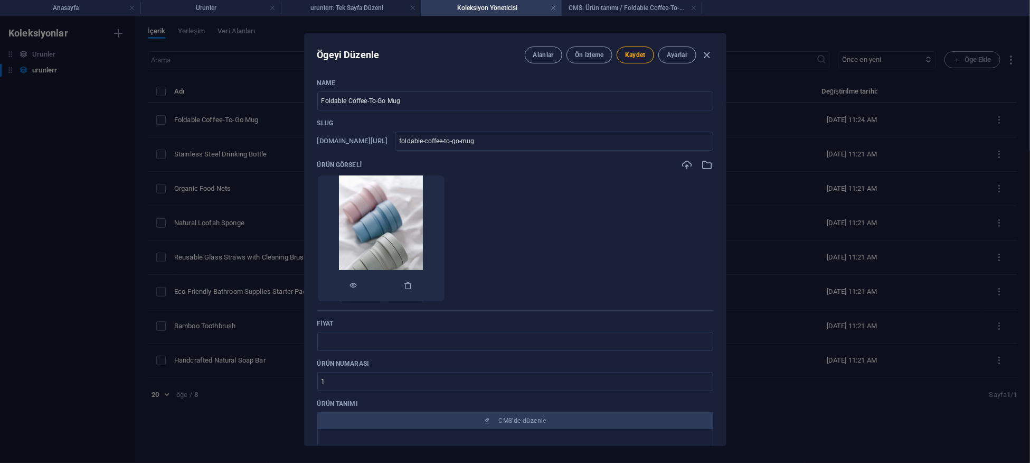
scroll to position [0, 0]
click at [413, 287] on icon "button" at bounding box center [408, 286] width 8 height 8
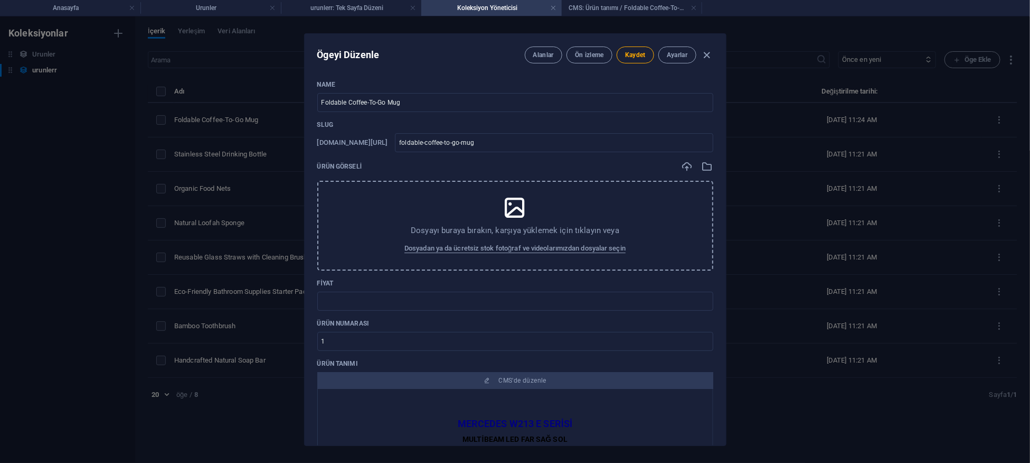
click at [474, 227] on p "Dosyayı buraya bırakın, karşıya yüklemek için tıklayın veya" at bounding box center [515, 230] width 209 height 11
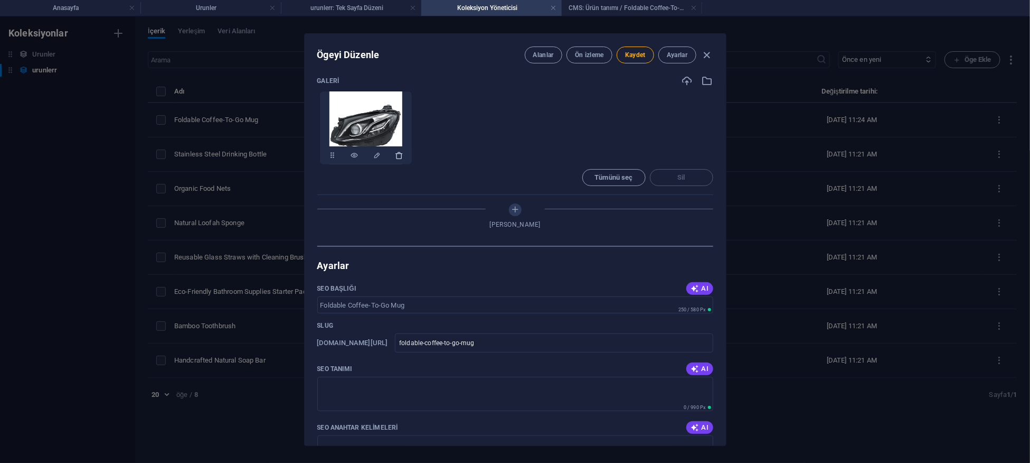
click at [398, 151] on icon "button" at bounding box center [399, 155] width 8 height 8
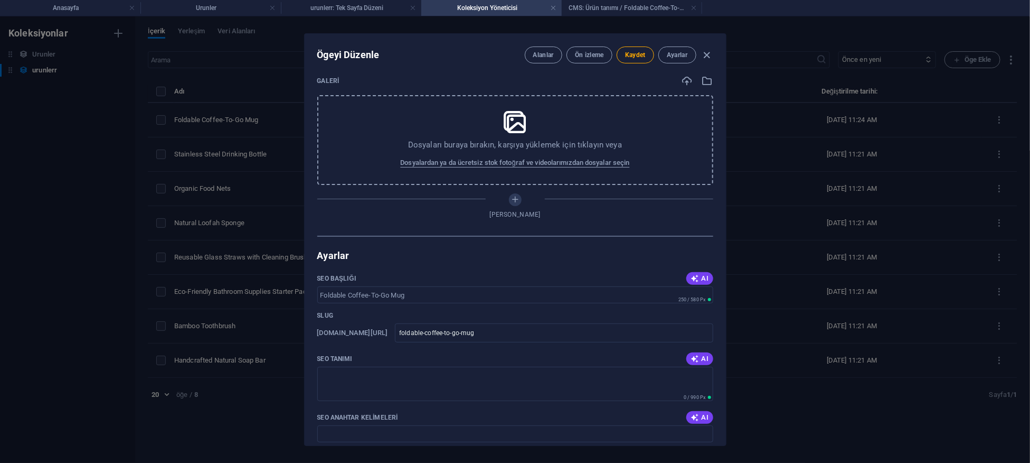
scroll to position [492, 0]
drag, startPoint x: 446, startPoint y: 293, endPoint x: 317, endPoint y: 304, distance: 128.8
paste input "​MERCEDES W213 E SERİSİ MULTİBEAM LED FAR SAĞ SOL HELLA 1EX012076621 1EX0120766…"
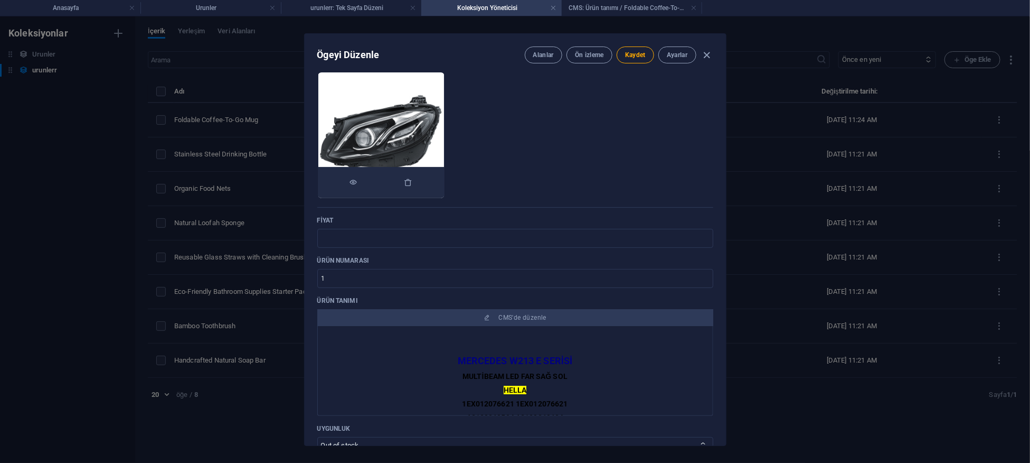
scroll to position [0, 0]
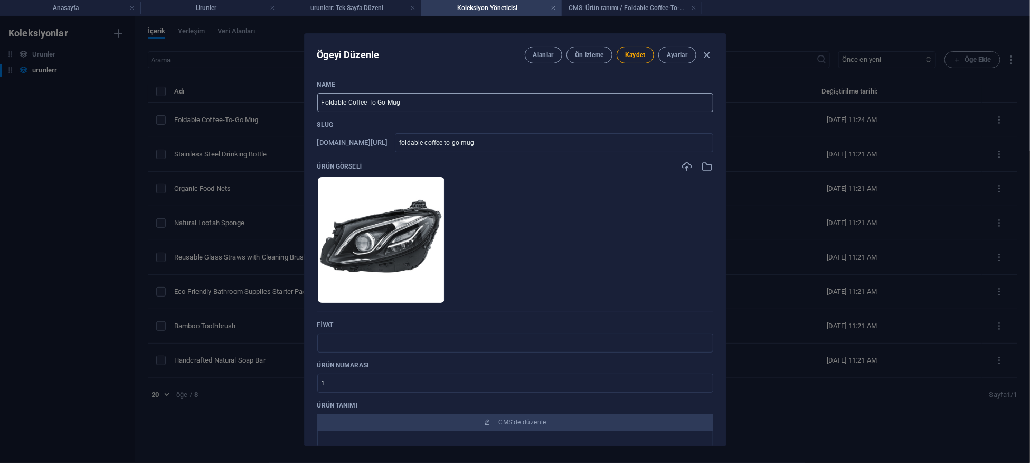
type input "​MERCEDES W213 E SERİSİ MULTİBEAM LED FAR SAĞ SOL HELLA 1EX012076621 1EX0120766…"
drag, startPoint x: 413, startPoint y: 100, endPoint x: 185, endPoint y: 95, distance: 227.6
click at [186, 95] on div "Ögeyi Düzenle Alanlar Ön izleme Kaydet Ayarlar Name Foldable Coffee-To-Go Mug ​…" at bounding box center [515, 239] width 1030 height 446
paste input "MERCEDES W213 MULTİBEAM LED FAR HELLA A2139069504 1EX012076621"
type input "MERCEDES W213 MULTİBEAM LED FAR HELLA A2139069504 1EX012076621"
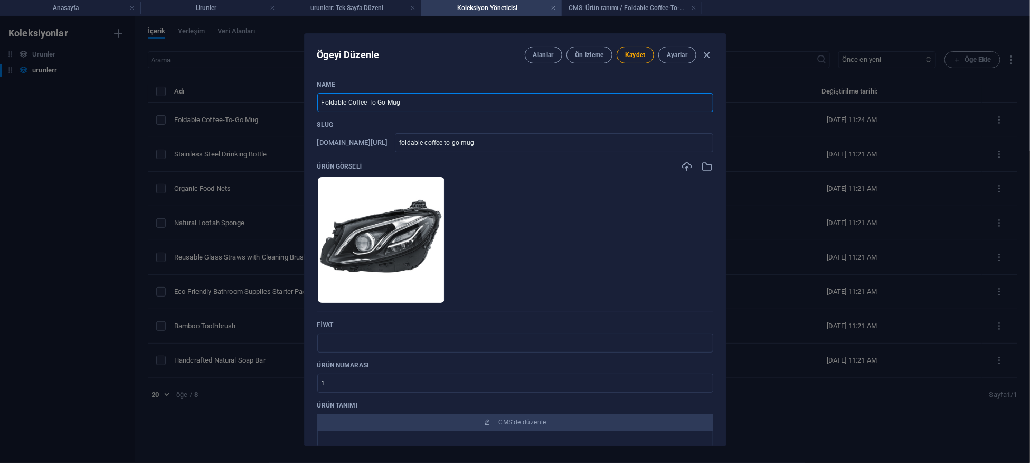
type input "mercedes-w213-multibeam-led-far-hella-a2139069504-1ex012076621"
type input "MERCEDES W213 MULTİBEAM LED FAR HELLA A2139069504 1EX012076621"
drag, startPoint x: 646, startPoint y: 135, endPoint x: 545, endPoint y: 138, distance: 100.9
click at [545, 138] on input "mercedes-w213-multibeam-led-far-hella-a2139069504-1ex012076621" at bounding box center [554, 142] width 318 height 19
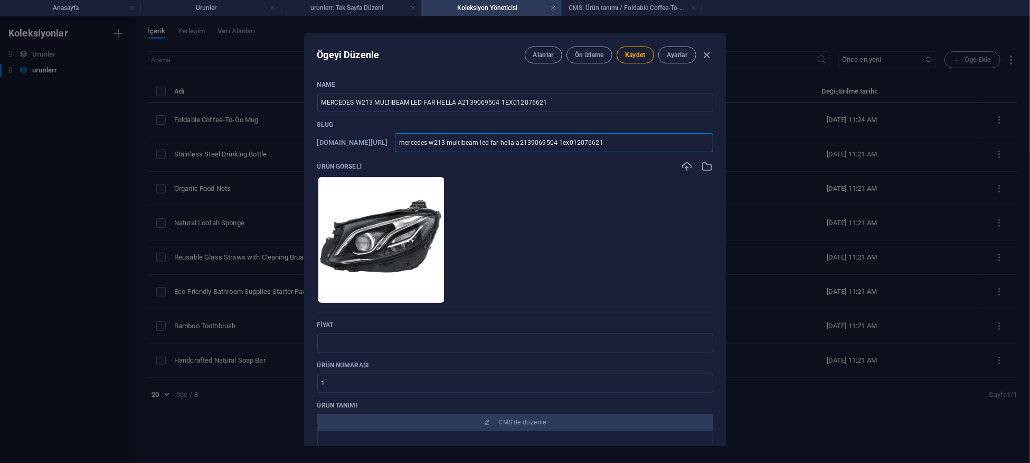
type input "mercedes-w213-multibeam-led-far-hella"
click at [598, 163] on div "Ürün görseli" at bounding box center [515, 167] width 396 height 12
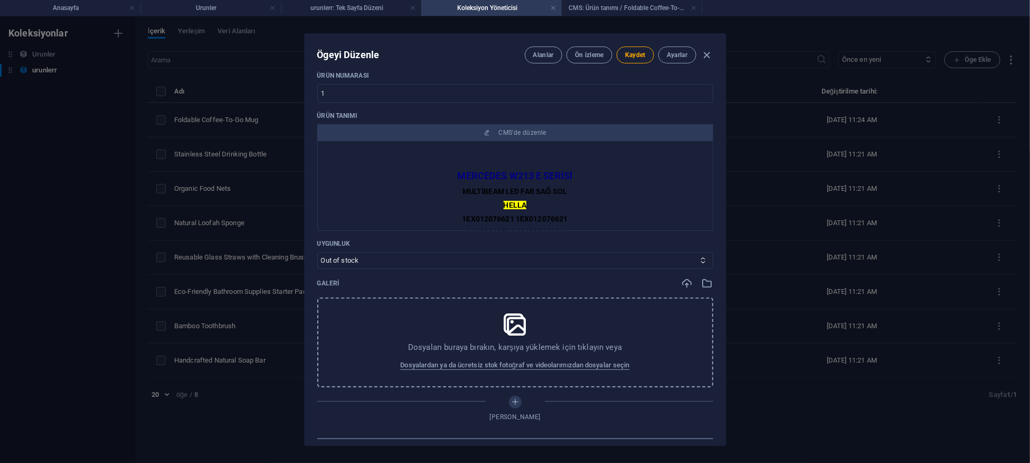
click at [377, 249] on div "Uygunluk In stock Out of stock" at bounding box center [515, 254] width 396 height 30
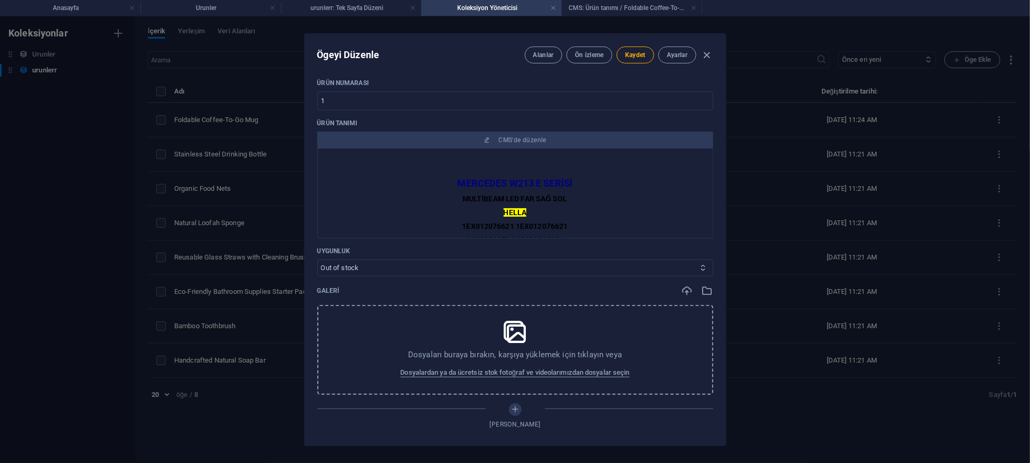
click at [379, 260] on select "In stock Out of stock" at bounding box center [515, 267] width 396 height 17
click at [381, 270] on select "In stock Out of stock" at bounding box center [515, 269] width 396 height 17
click at [382, 269] on select "In stock Out of stock" at bounding box center [515, 269] width 396 height 17
select select "In stock"
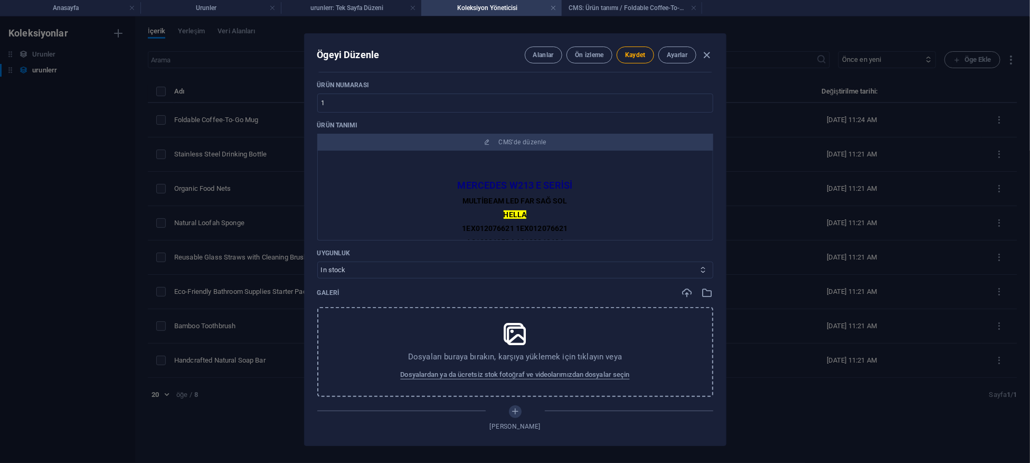
click at [317, 261] on select "In stock Out of stock" at bounding box center [515, 269] width 396 height 17
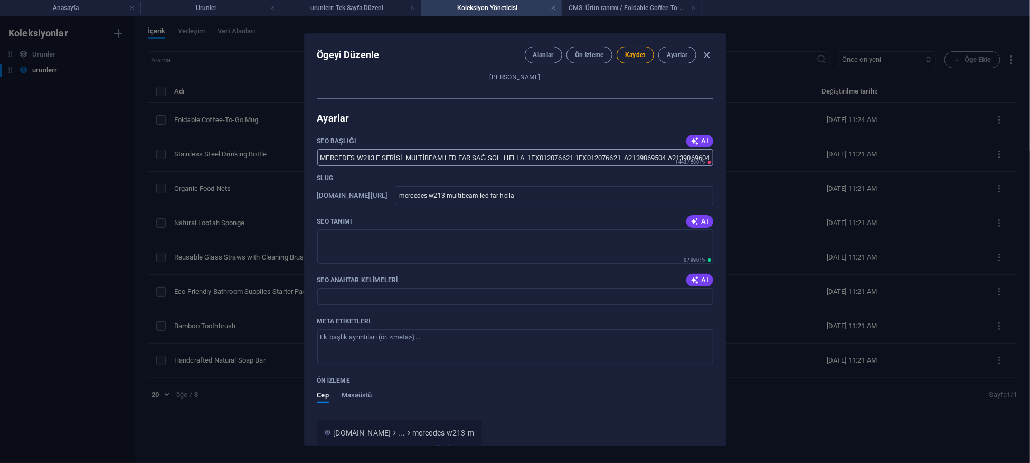
scroll to position [629, 0]
click at [475, 149] on input "​MERCEDES W213 E SERİSİ MULTİBEAM LED FAR SAĞ SOL HELLA 1EX012076621 1EX0120766…" at bounding box center [515, 156] width 396 height 17
paste input "MERCEDES W213 MULTİBEAM LED FAR HELLA A2139069504 1EX012076621"
type input "MERCEDES W213 MULTİBEAM LED FAR HELLA A2139069504 1EX012076621"
click at [457, 243] on textarea "SEO Tanımı" at bounding box center [515, 246] width 396 height 34
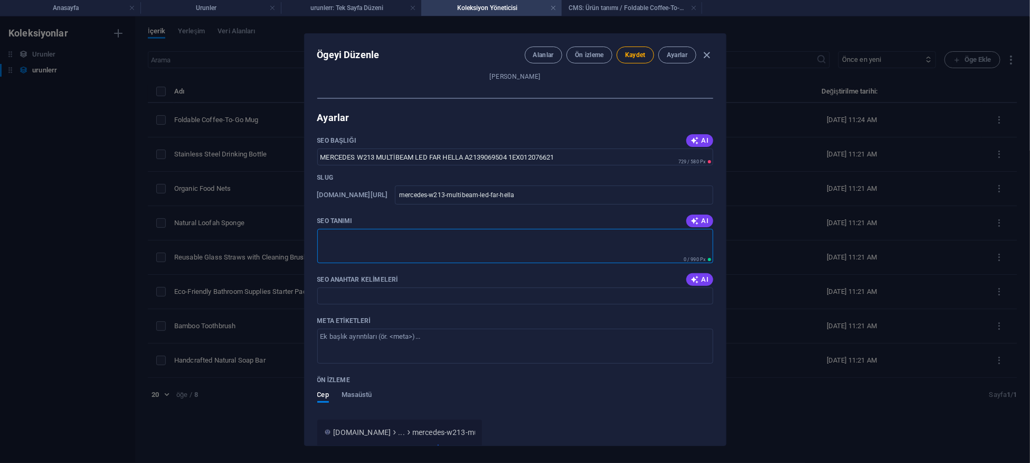
paste textarea "MERCEDES W213 MULTİBEAM LED FAR HELLA A2139069504 1EX012076621"
type textarea "MERCEDES W213 MULTİBEAM LED FAR HELLA A2139069504 1EX012076621"
click at [441, 299] on input "SEO Anahtar Kelimeleri" at bounding box center [515, 295] width 396 height 17
paste input "MERCEDES W213 MULTİBEAM LED FAR HELLA A2139069504 1EX012076621"
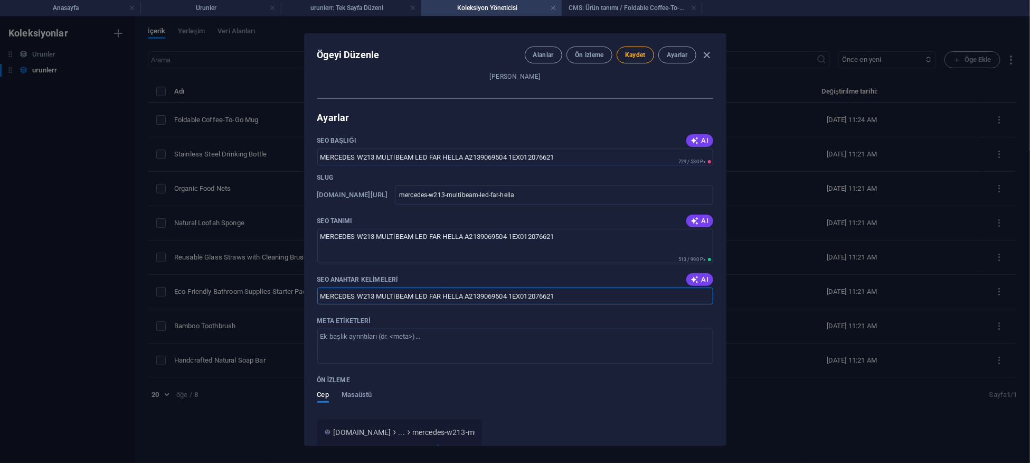
click at [356, 299] on input "MERCEDES W213 MULTİBEAM LED FAR HELLA A2139069504 1EX012076621" at bounding box center [515, 295] width 396 height 17
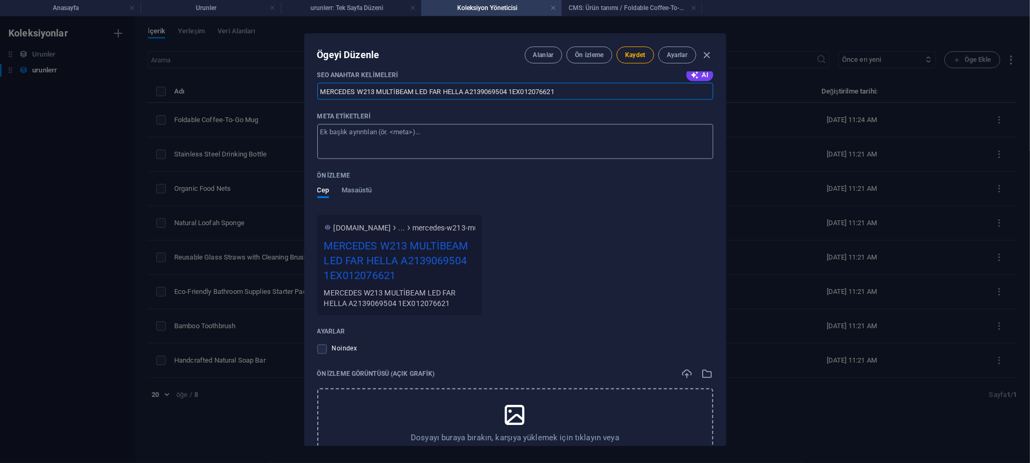
type input "MERCEDES W213 MULTİBEAM LED FAR HELLA A2139069504 1EX012076621"
click at [451, 136] on textarea "Meta etiketleri ​" at bounding box center [515, 140] width 396 height 34
paste textarea "MERCEDES W213 MULTİBEAM LED FAR HELLA A2139069504 1EX012076621"
type textarea "MERCEDES W213 MULTİBEAM LED FAR HELLA A2139069504 1EX012076621"
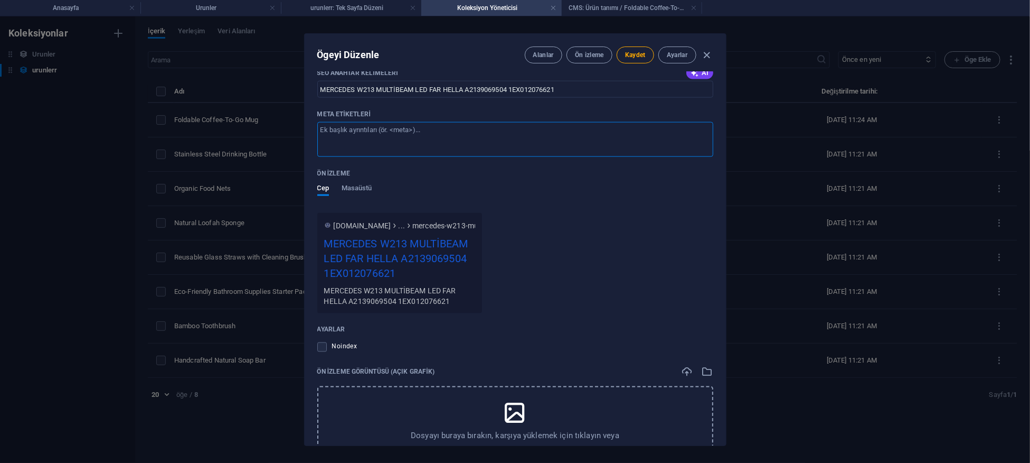
click at [527, 202] on div "Cep Masaüstü" at bounding box center [515, 196] width 396 height 24
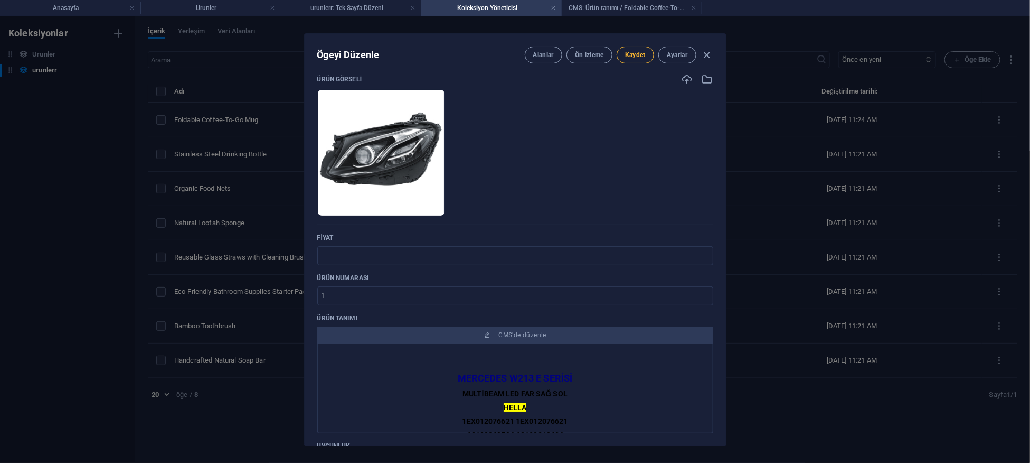
scroll to position [87, 0]
click at [642, 55] on span "Kaydet" at bounding box center [635, 55] width 21 height 8
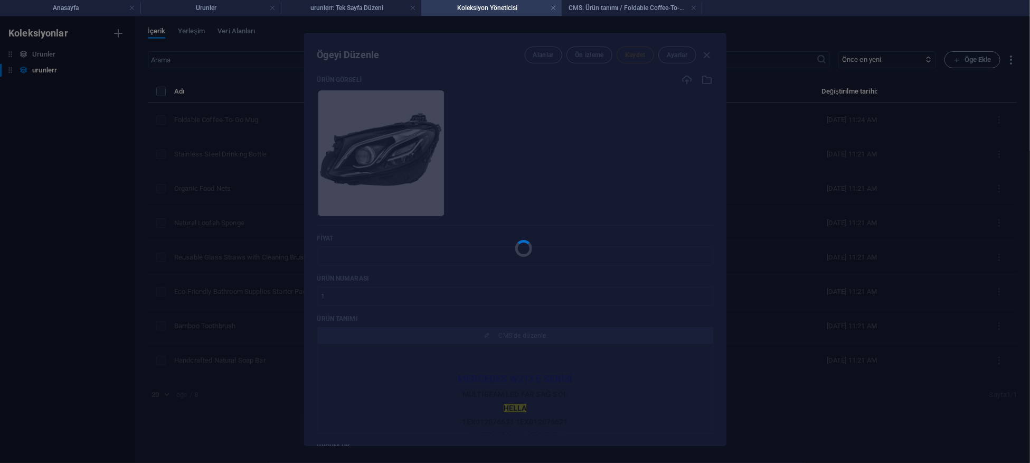
type input "mercedes-w213-multibeam-led-far-hella"
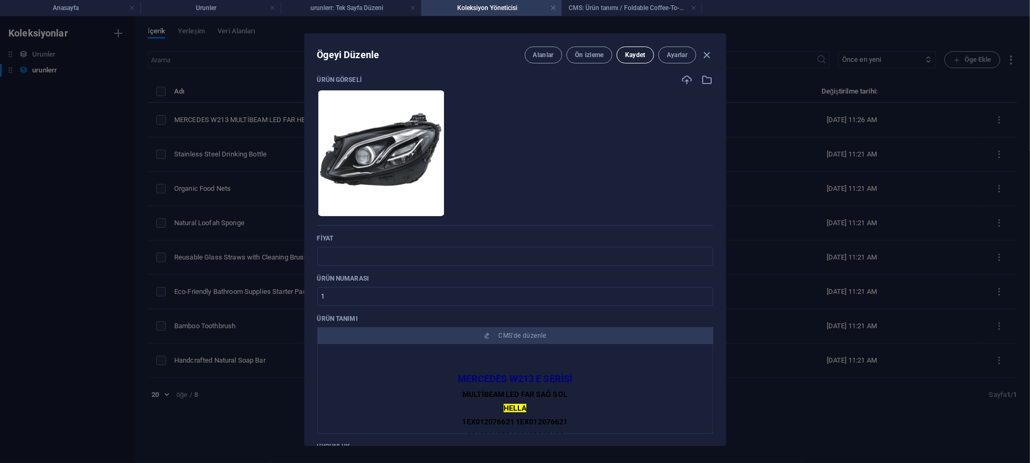
click at [637, 54] on span "Kaydet" at bounding box center [635, 55] width 21 height 8
click at [702, 50] on icon "button" at bounding box center [707, 55] width 12 height 12
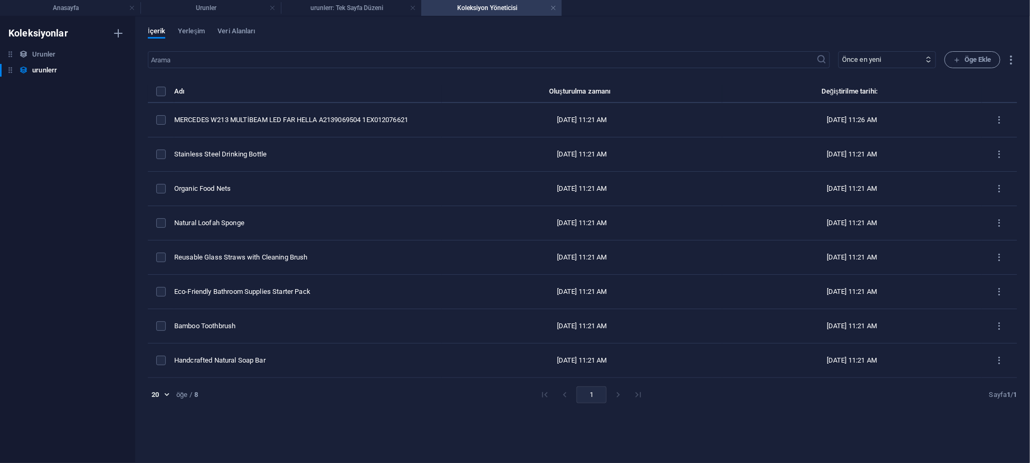
type input "mercedes-w213-multibeam-led-far-hella-a2139069504-1ex012076621"
click at [200, 33] on span "Yerleşim" at bounding box center [191, 32] width 27 height 15
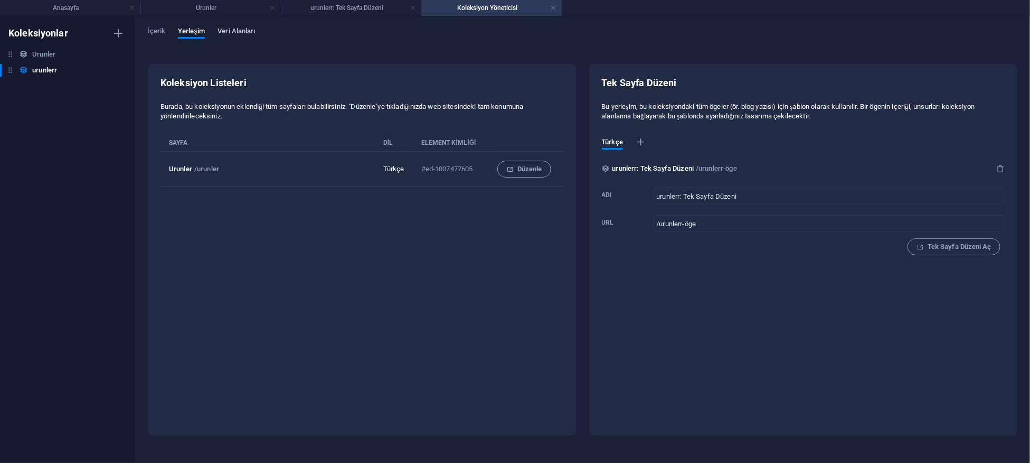
click at [233, 34] on span "Veri Alanları" at bounding box center [236, 32] width 37 height 15
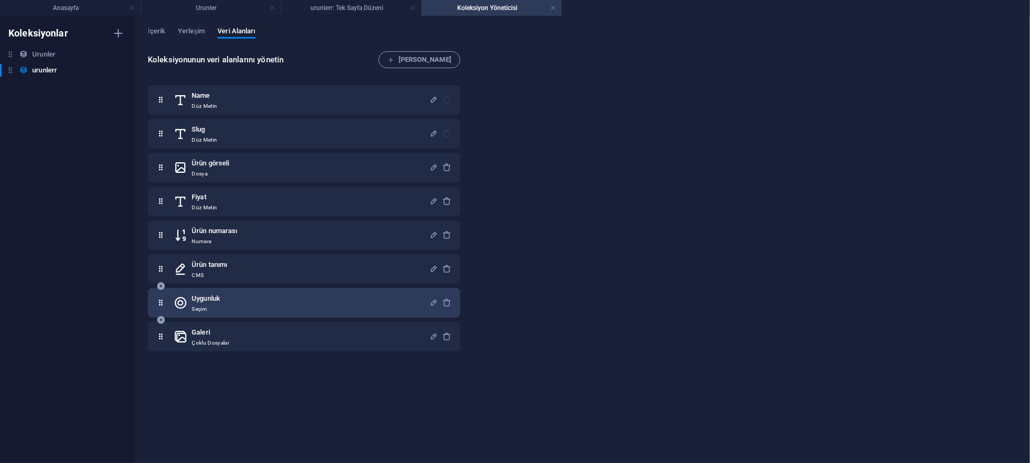
click at [216, 299] on h6 "Uygunluk" at bounding box center [206, 298] width 29 height 13
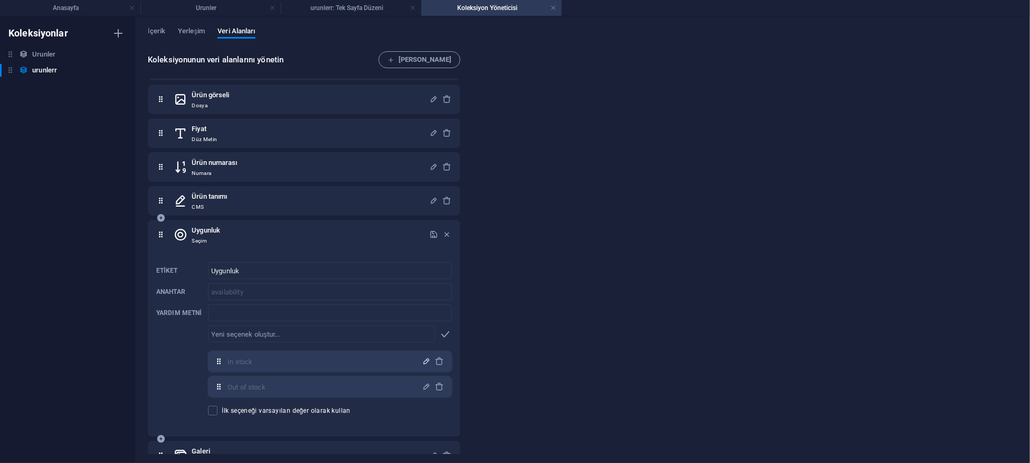
click at [422, 361] on icon "button" at bounding box center [426, 360] width 9 height 9
drag, startPoint x: 326, startPoint y: 363, endPoint x: 0, endPoint y: 351, distance: 326.0
click at [0, 348] on div "Koleksiyonlar Urunler Urunler urunlerr urunlerr İçerik Yerleşim Veri Alanları K…" at bounding box center [515, 239] width 1030 height 446
type input "Stokta Var"
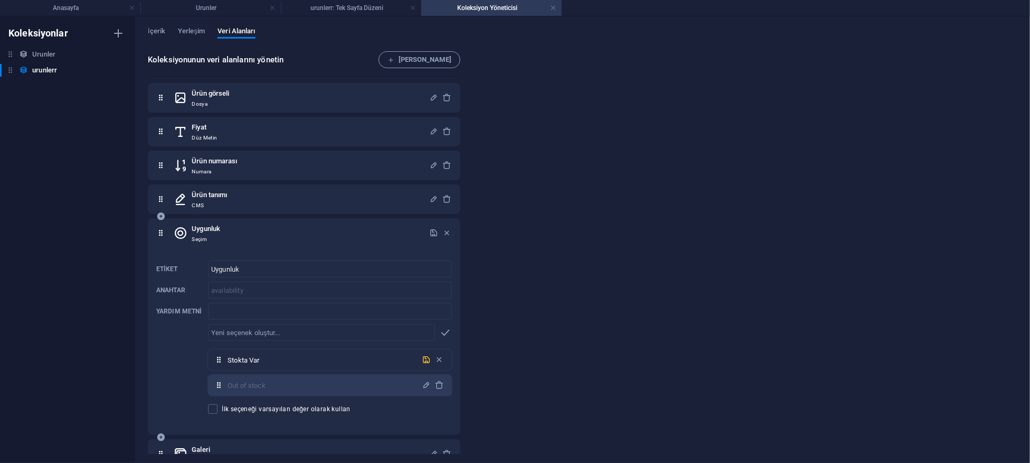
click at [422, 357] on icon "button" at bounding box center [426, 359] width 9 height 9
click at [426, 383] on icon "button" at bounding box center [426, 384] width 9 height 9
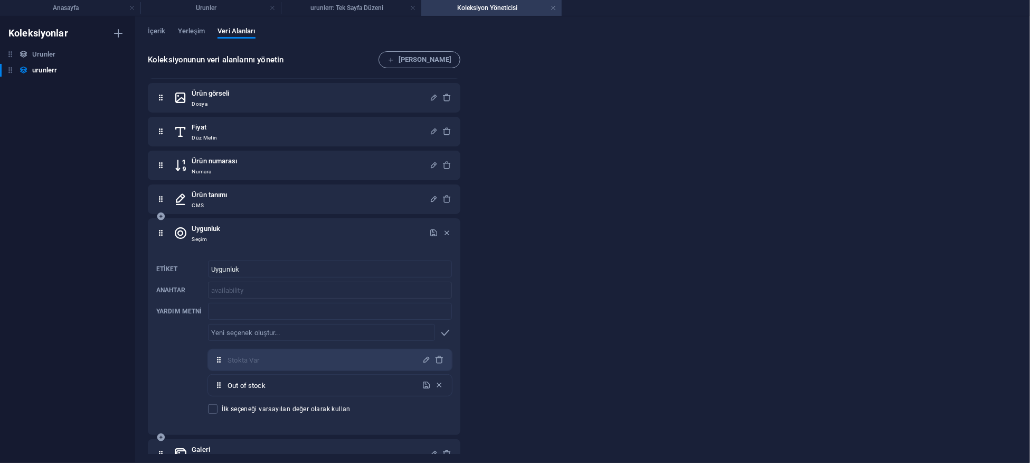
drag, startPoint x: 303, startPoint y: 391, endPoint x: 210, endPoint y: 391, distance: 93.5
click at [210, 391] on div "Out of stock ​" at bounding box center [330, 384] width 244 height 21
type input "Stokta Yok"
click at [426, 384] on icon "button" at bounding box center [426, 384] width 9 height 9
click at [212, 411] on span at bounding box center [213, 409] width 10 height 10
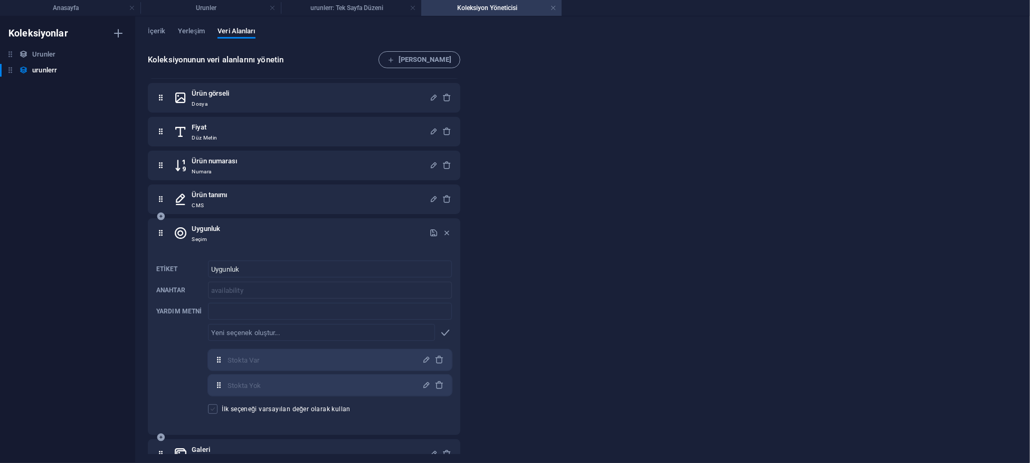
click at [212, 411] on input "İlk seçeneği varsayılan değer olarak kullan" at bounding box center [215, 409] width 14 height 10
checkbox input "true"
click at [427, 231] on div "Uygunluk Seçim" at bounding box center [304, 232] width 296 height 21
click at [429, 232] on icon "button" at bounding box center [433, 232] width 9 height 9
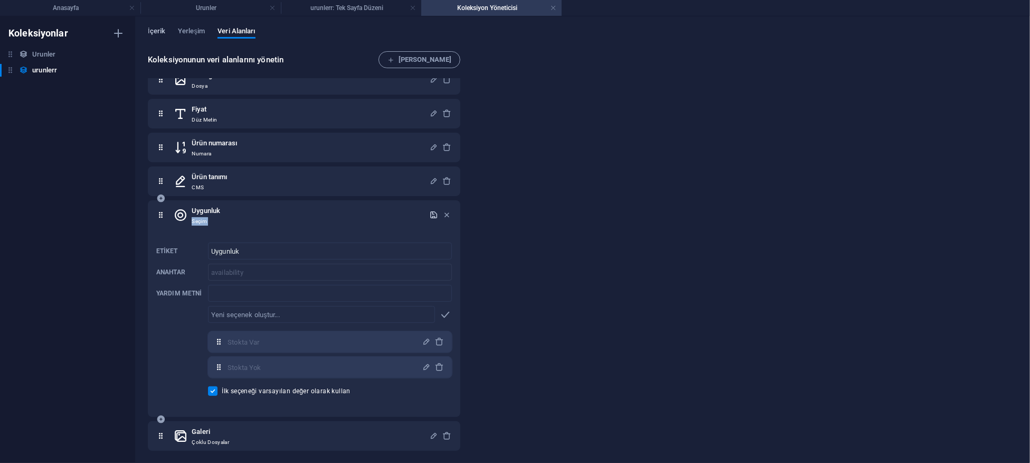
click at [155, 31] on span "İçerik" at bounding box center [156, 32] width 17 height 15
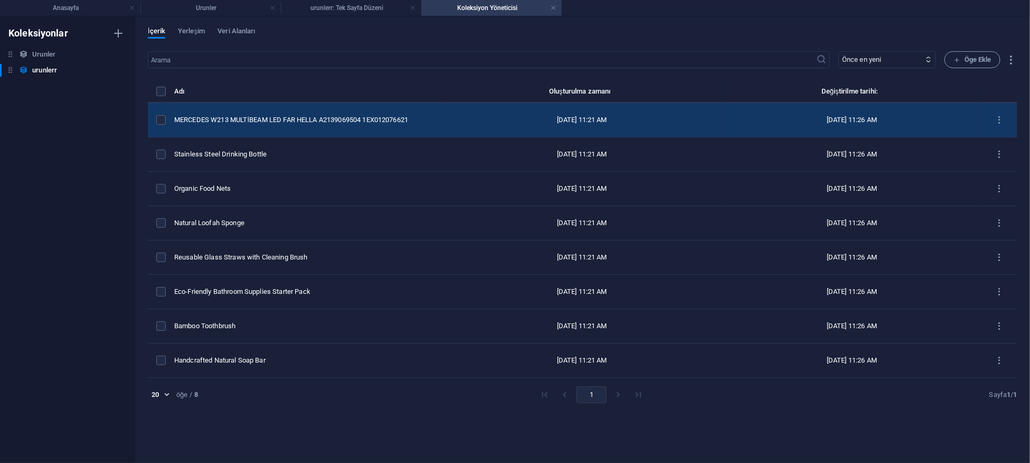
click at [327, 123] on div "MERCEDES W213 MULTİBEAM LED FAR HELLA A2139069504 1EX012076621" at bounding box center [303, 120] width 259 height 10
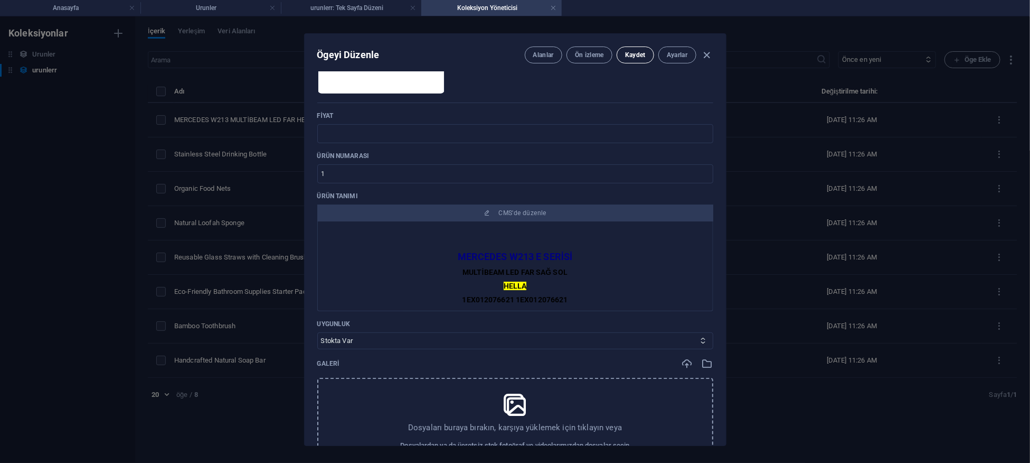
click at [652, 52] on button "Kaydet" at bounding box center [635, 54] width 37 height 17
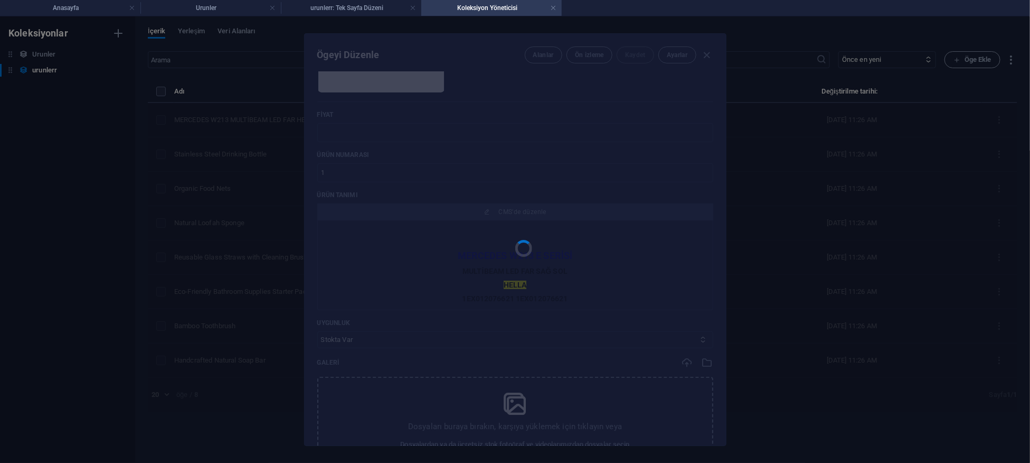
scroll to position [211, 0]
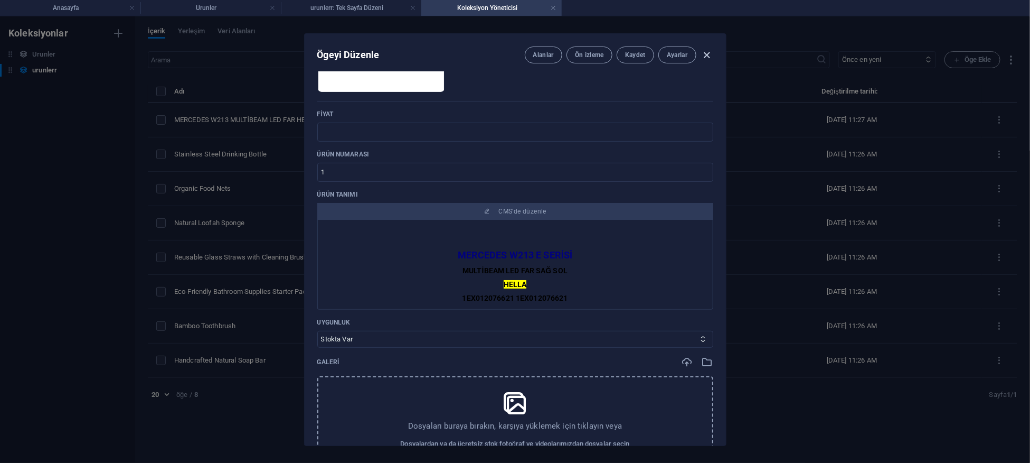
click at [711, 50] on icon "button" at bounding box center [707, 55] width 12 height 12
type input "mercedes-w213-multibeam-led-far-hella"
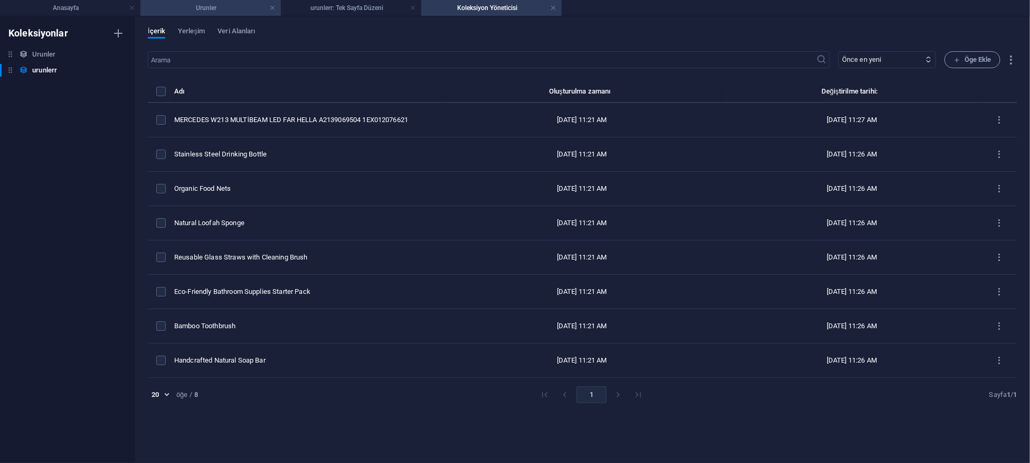
click at [182, 10] on h4 "Urunler" at bounding box center [210, 8] width 140 height 12
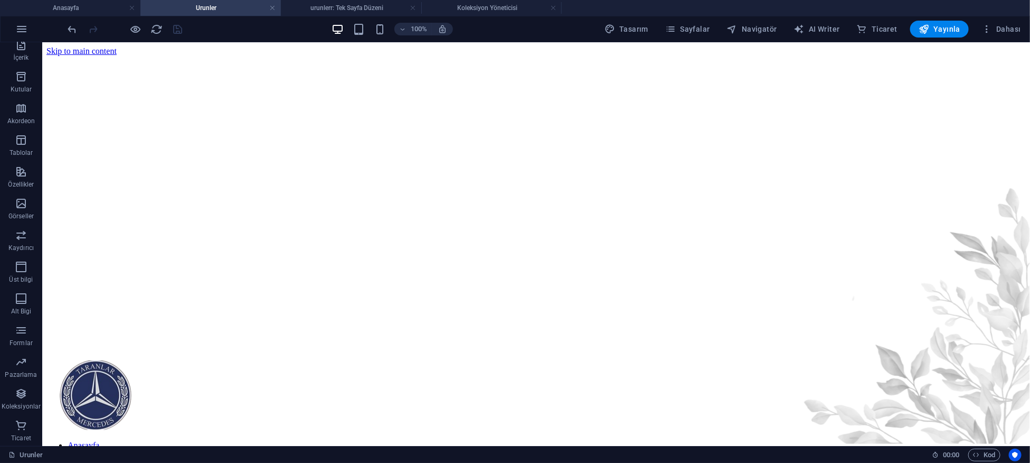
scroll to position [128, 0]
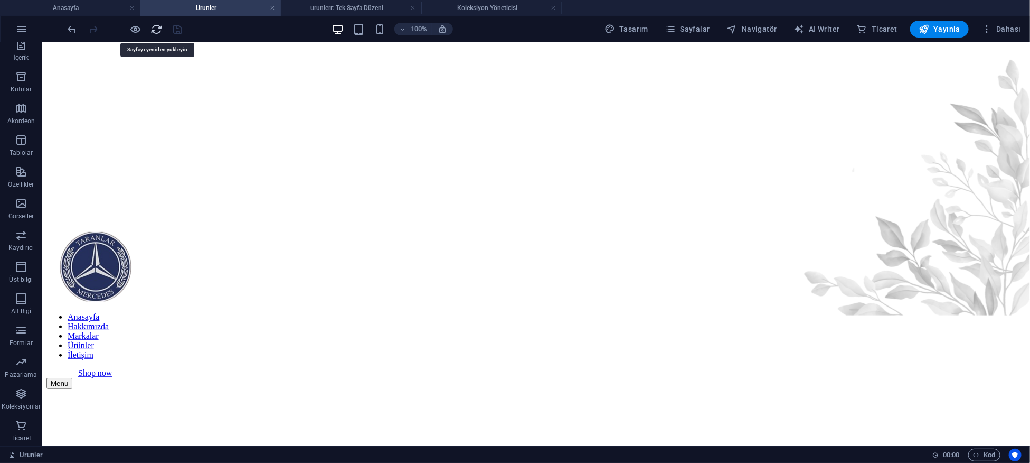
click at [155, 32] on icon "reload" at bounding box center [157, 29] width 12 height 12
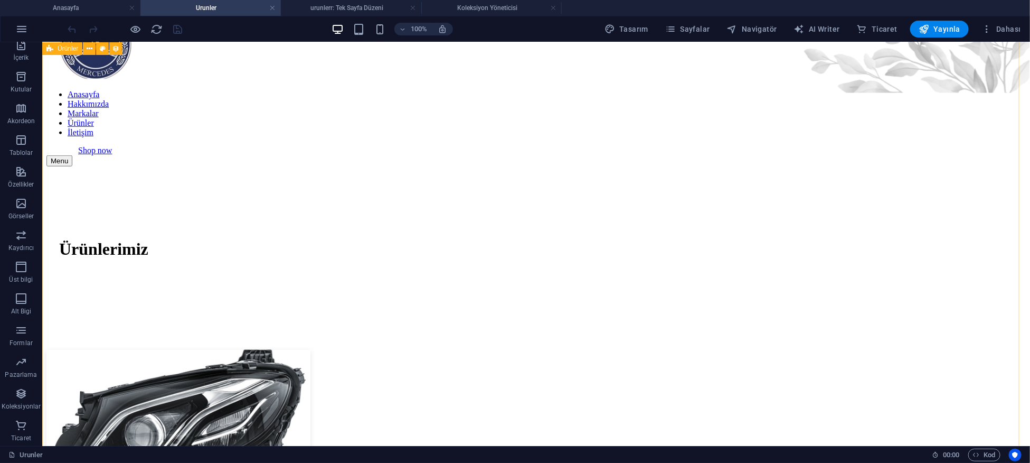
scroll to position [351, 0]
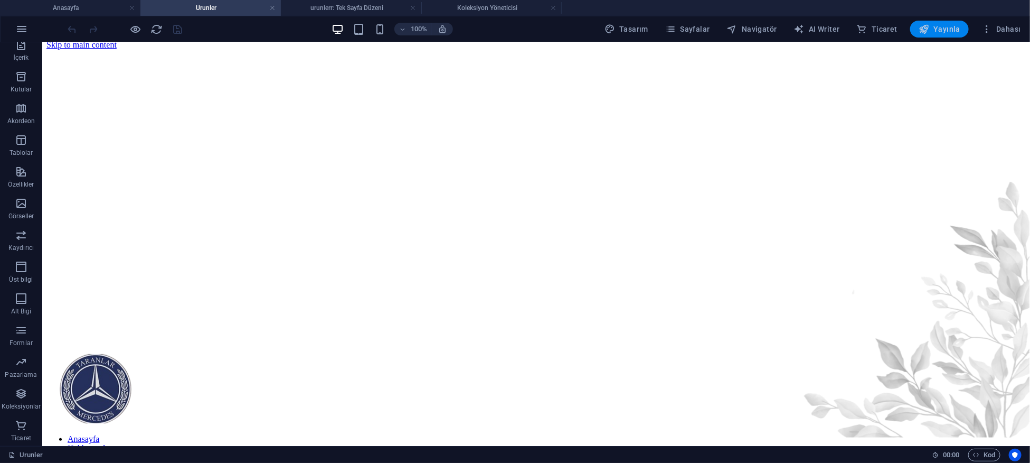
click at [947, 24] on span "Yayınla" at bounding box center [940, 29] width 42 height 11
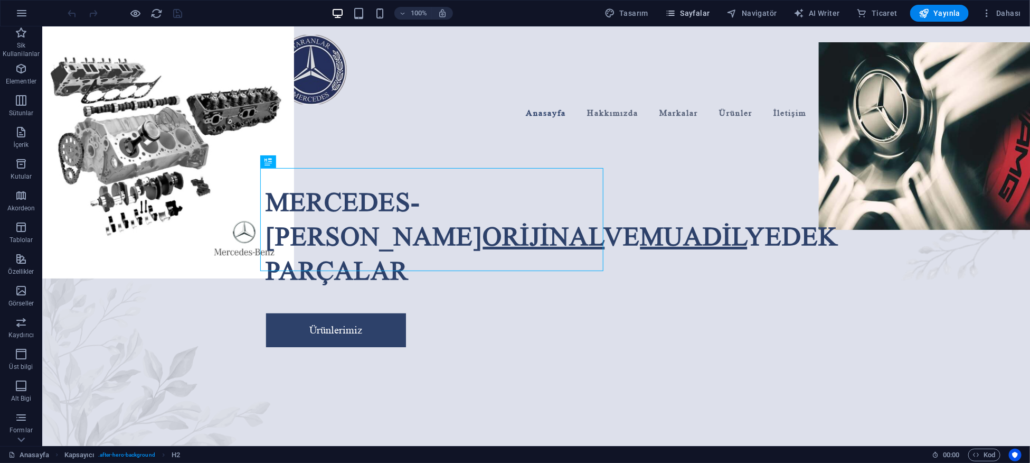
click at [685, 10] on span "Sayfalar" at bounding box center [687, 13] width 45 height 11
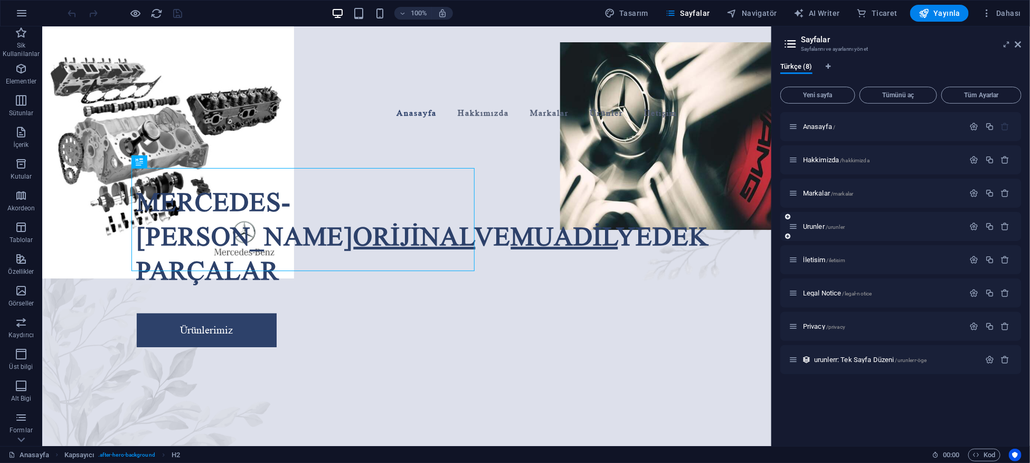
click at [819, 222] on div "Urunler /urunler" at bounding box center [877, 226] width 176 height 12
click at [823, 224] on span "Urunler /urunler" at bounding box center [824, 226] width 42 height 8
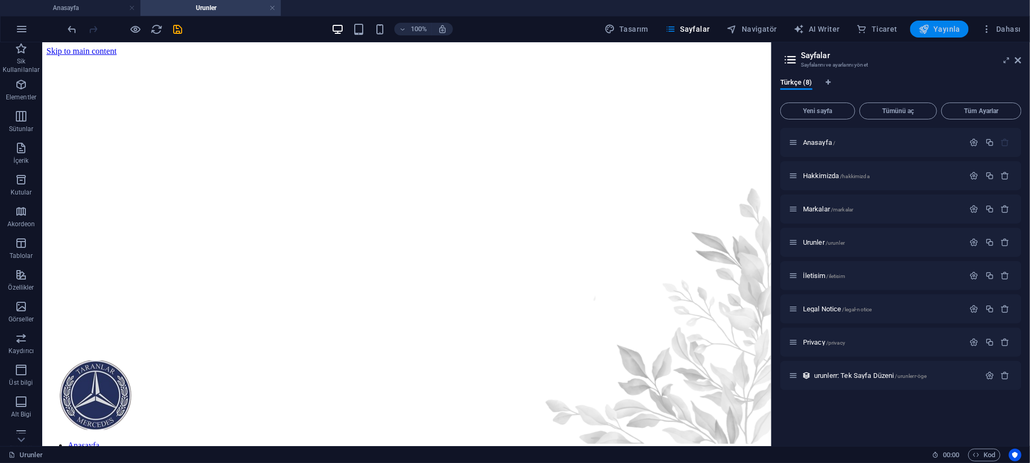
click at [955, 25] on span "Yayınla" at bounding box center [940, 29] width 42 height 11
